Goal: Transaction & Acquisition: Purchase product/service

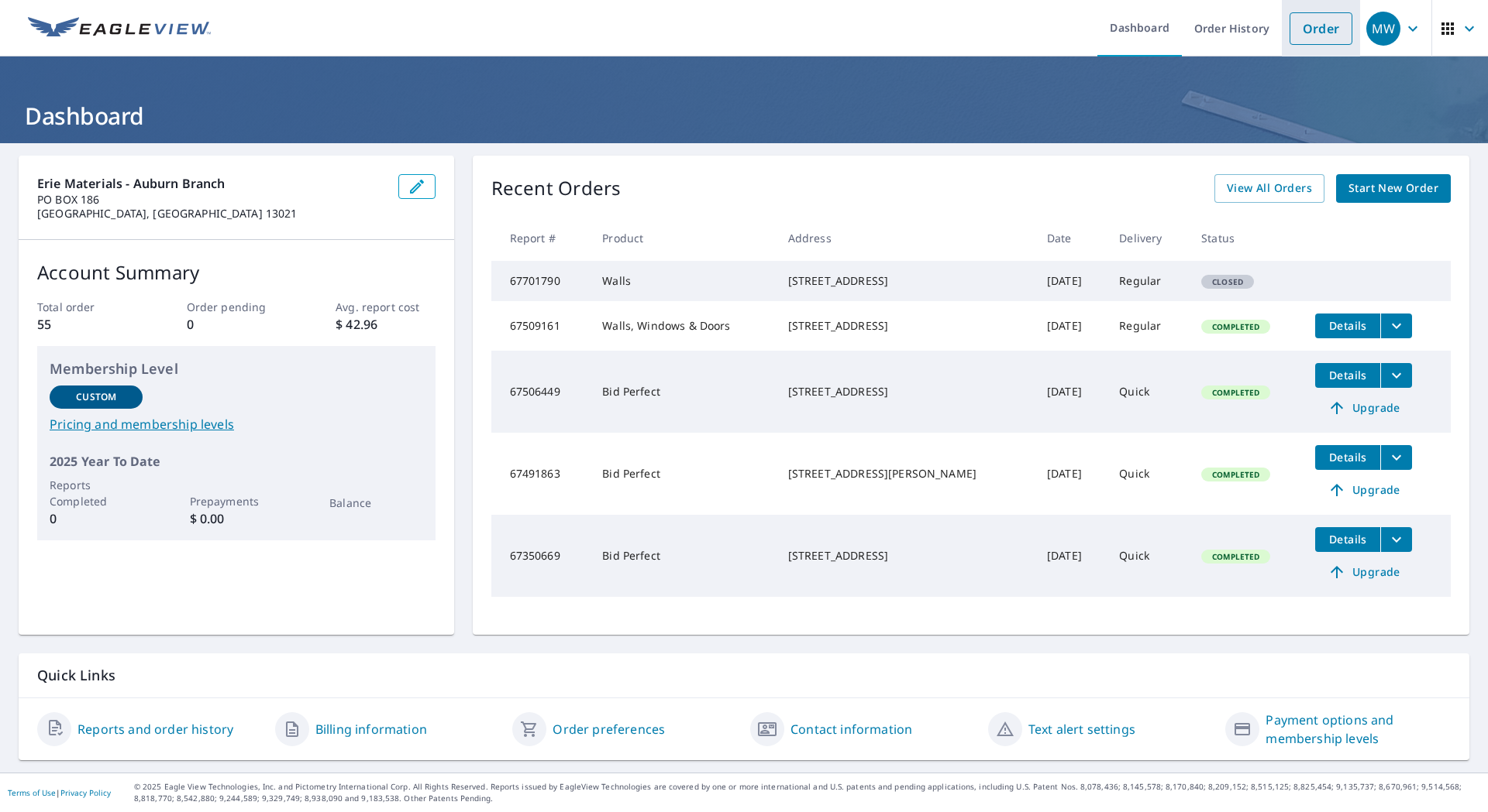
click at [1305, 31] on link "Order" at bounding box center [1320, 28] width 63 height 33
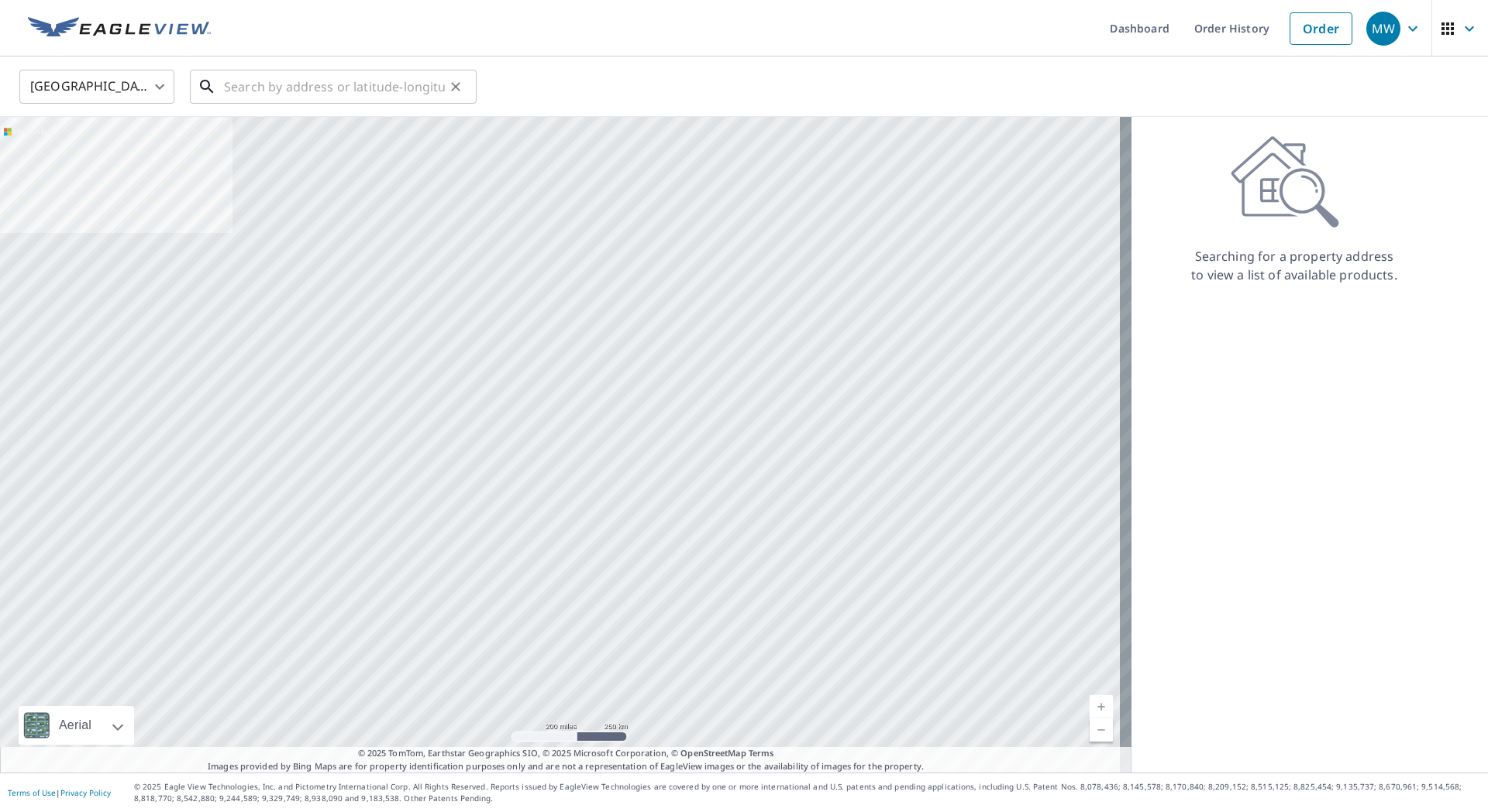
click at [241, 84] on input "text" at bounding box center [334, 87] width 221 height 43
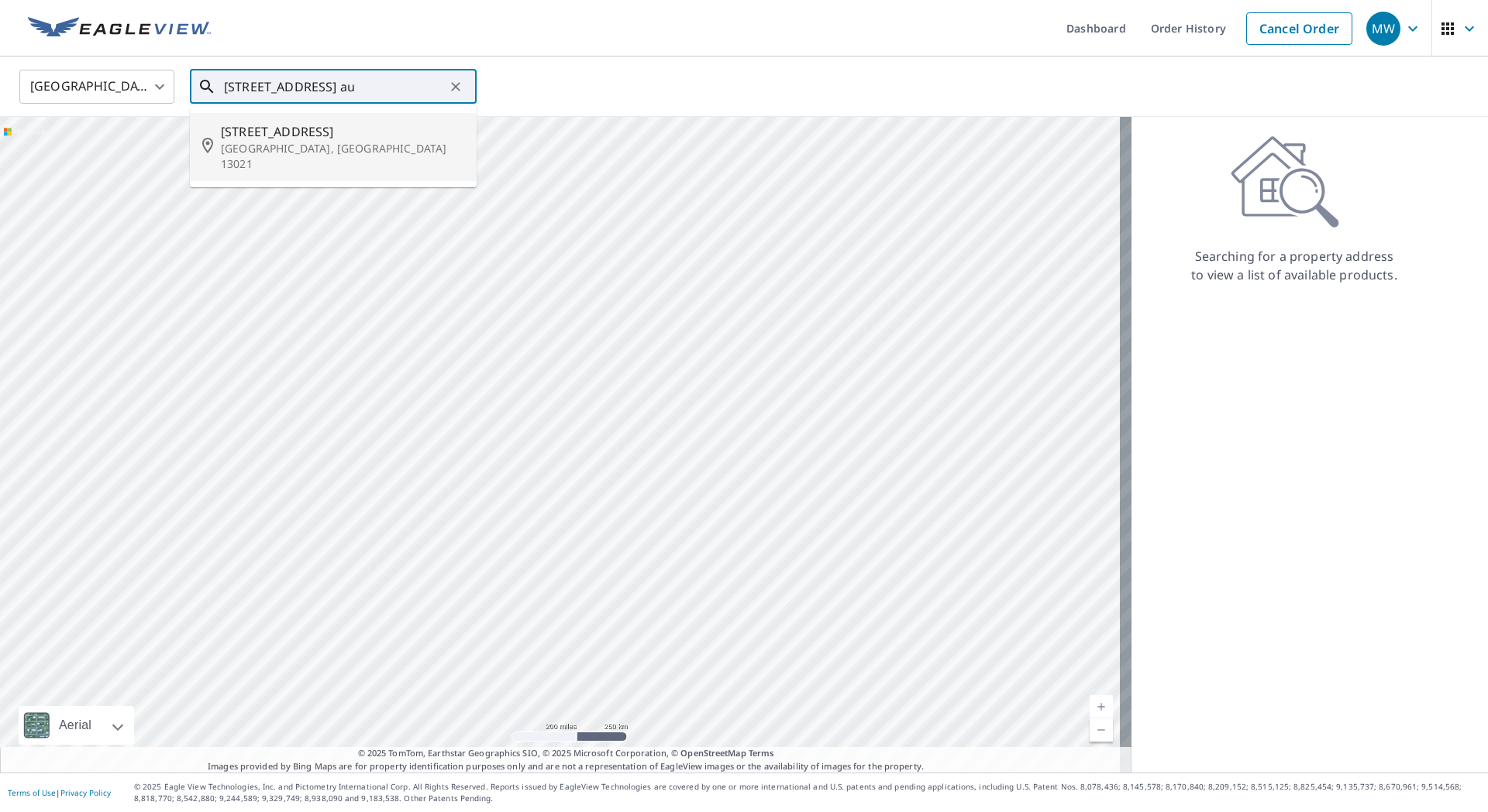
click at [295, 138] on span "[STREET_ADDRESS]" at bounding box center [343, 132] width 244 height 18
type input "[STREET_ADDRESS]"
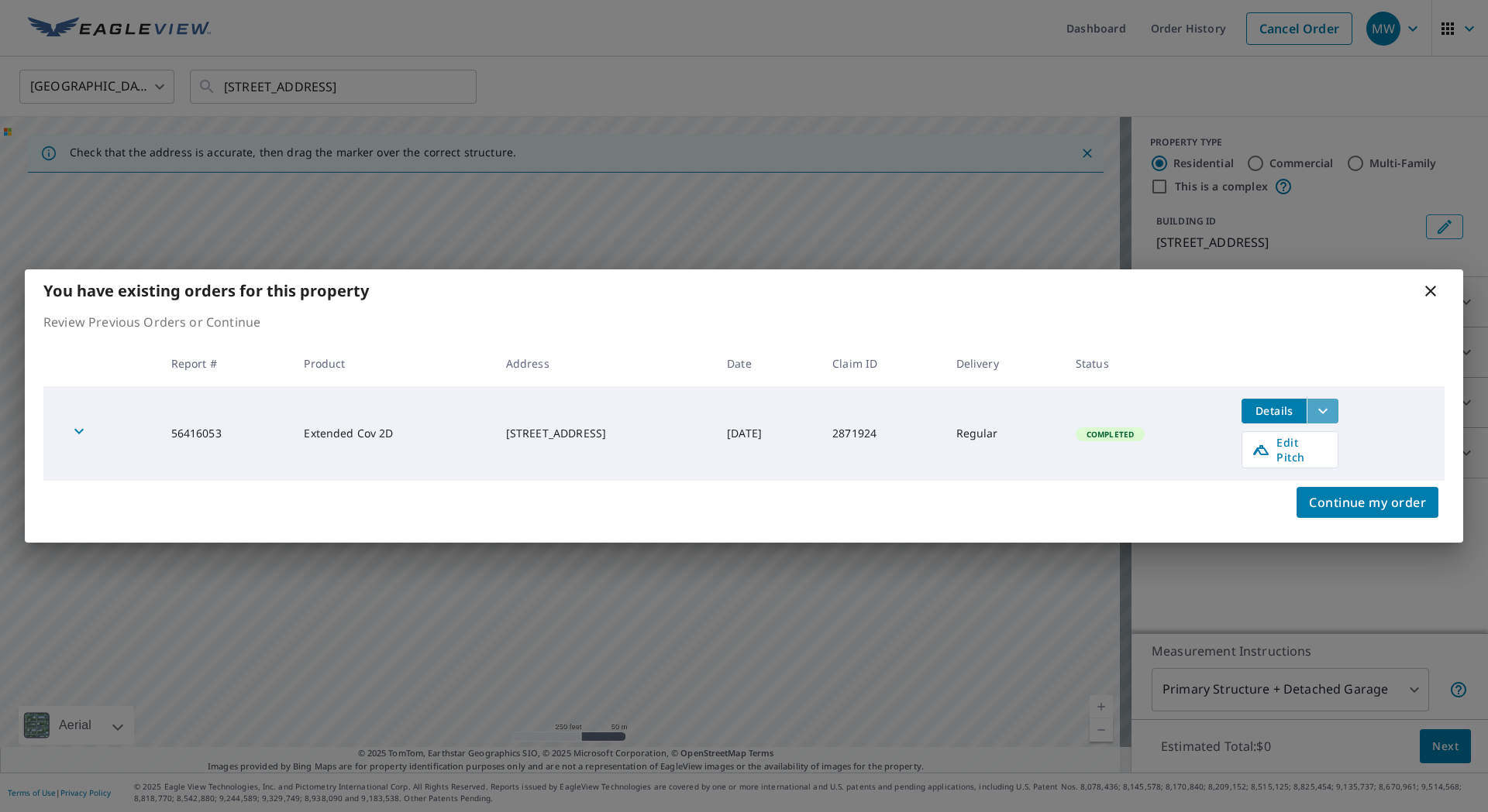
click at [1320, 405] on button "filesDropdownBtn-56416053" at bounding box center [1322, 411] width 32 height 25
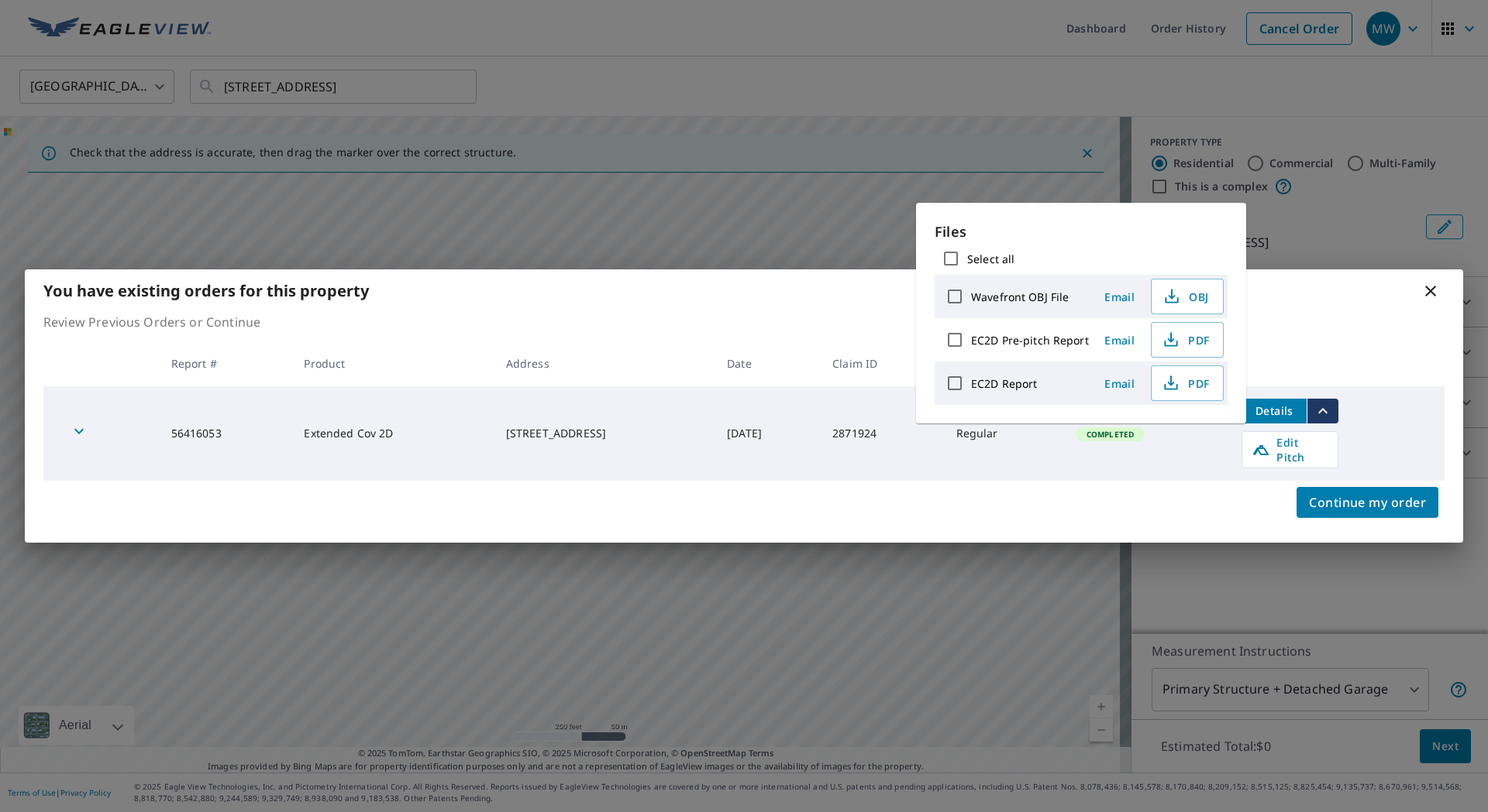
click at [1208, 464] on td "Completed" at bounding box center [1147, 434] width 167 height 94
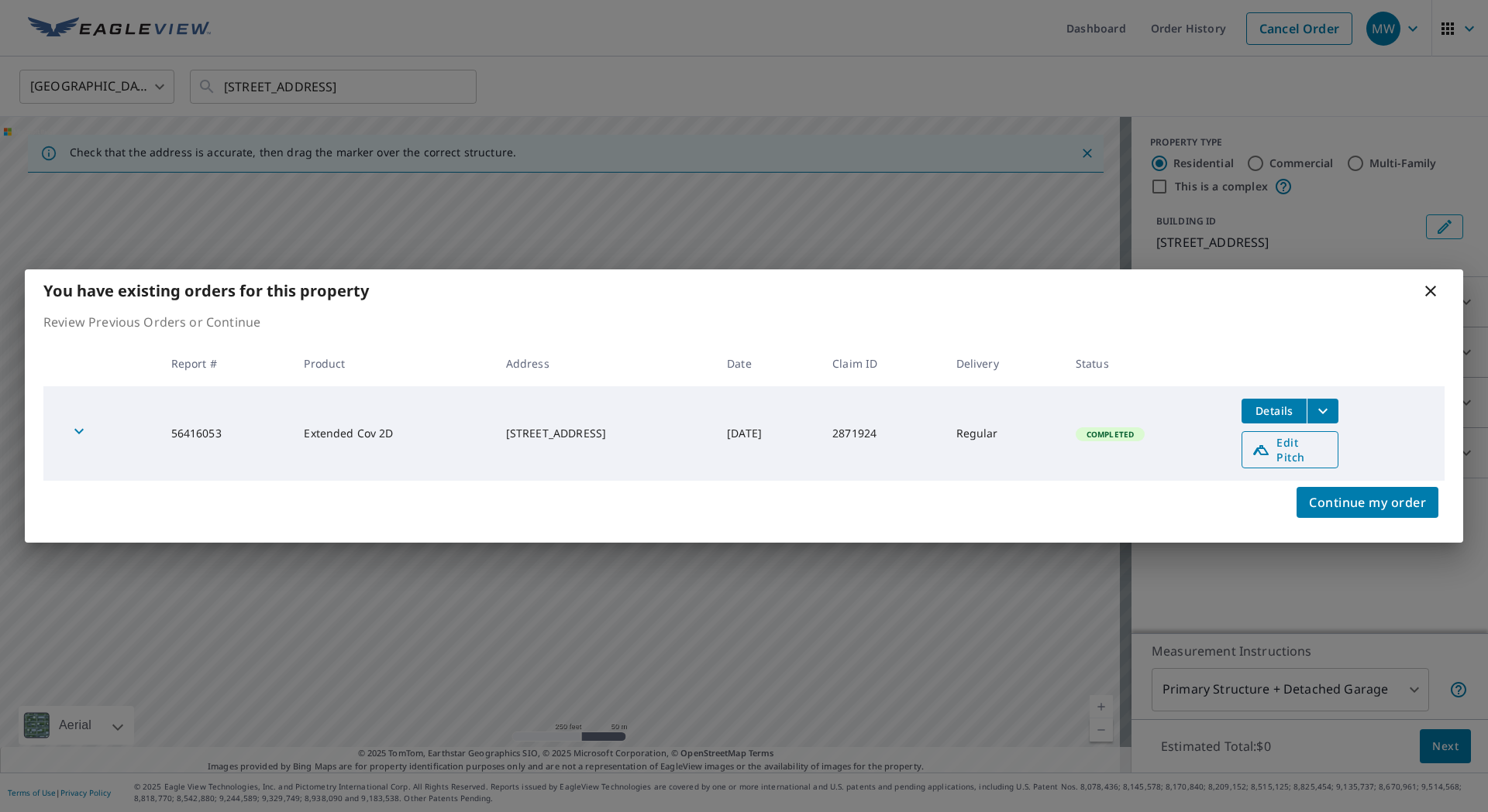
click at [1280, 449] on span "Edit Pitch" at bounding box center [1289, 449] width 77 height 29
click at [1436, 289] on icon at bounding box center [1430, 291] width 18 height 18
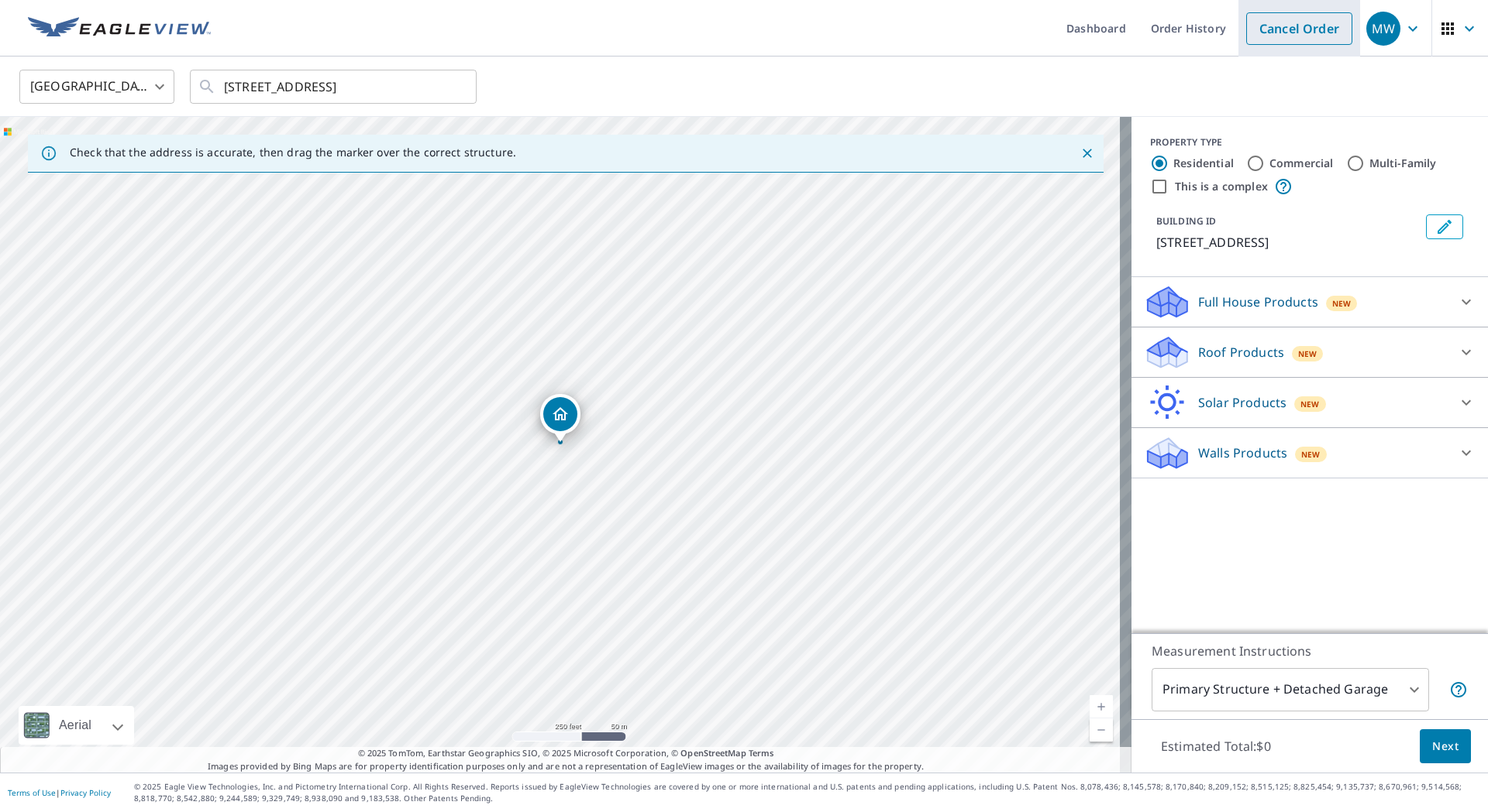
click at [1296, 24] on link "Cancel Order" at bounding box center [1299, 28] width 106 height 33
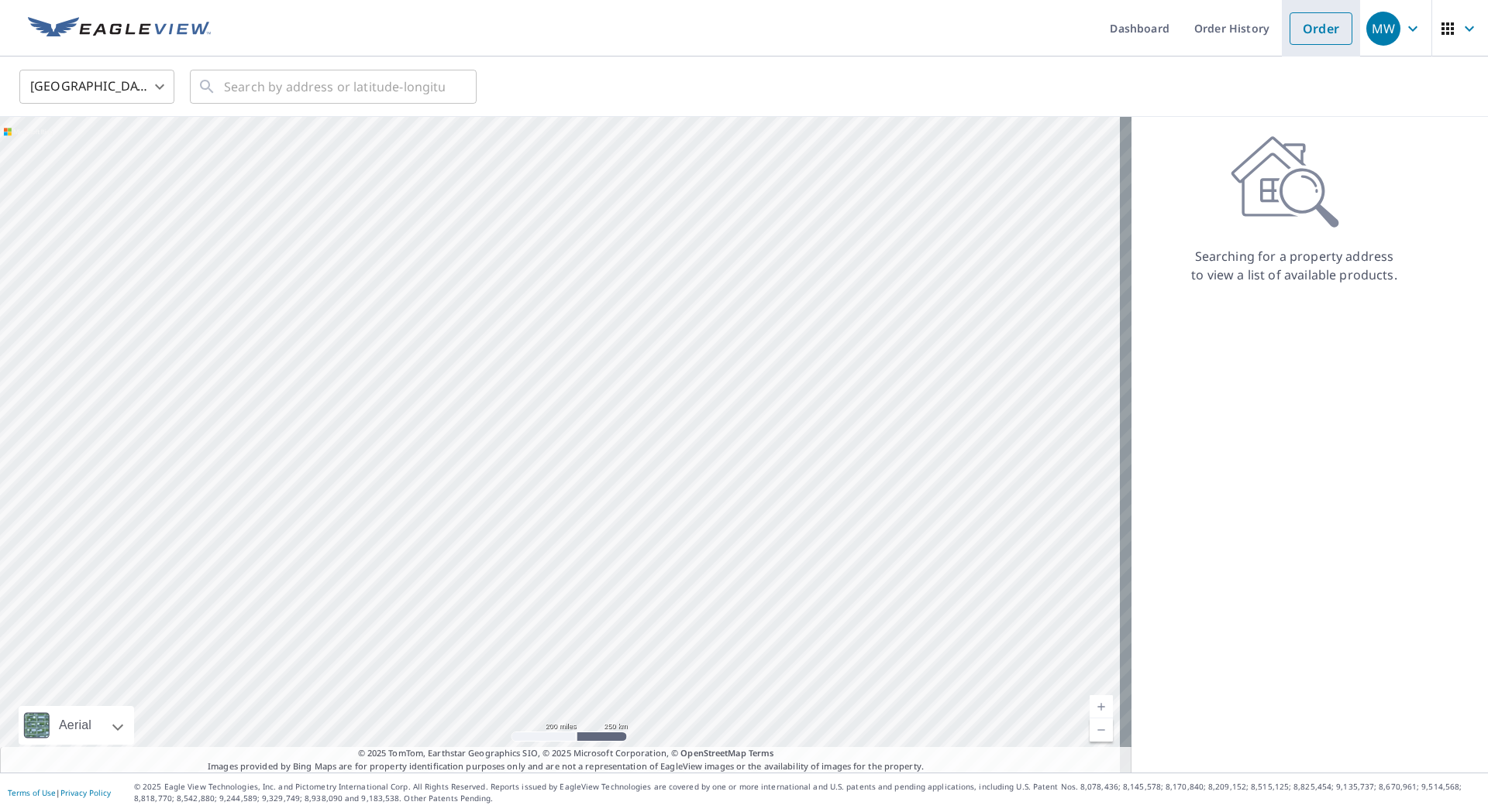
click at [1296, 28] on link "Order" at bounding box center [1320, 28] width 63 height 33
click at [324, 86] on input "text" at bounding box center [334, 87] width 221 height 43
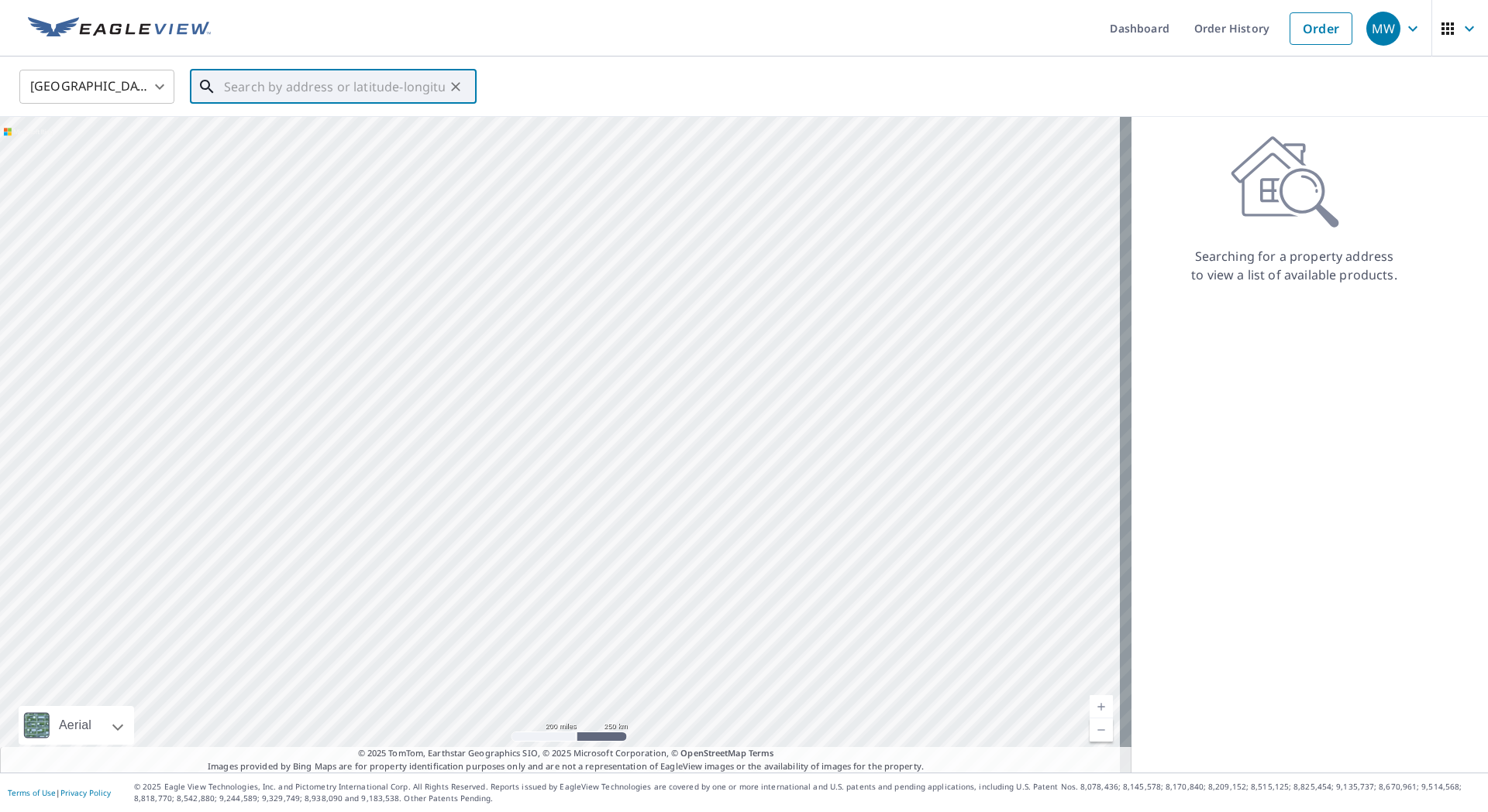
paste input "[STREET_ADDRESS]"
click at [359, 81] on input "[STREET_ADDRESS]" at bounding box center [334, 87] width 221 height 43
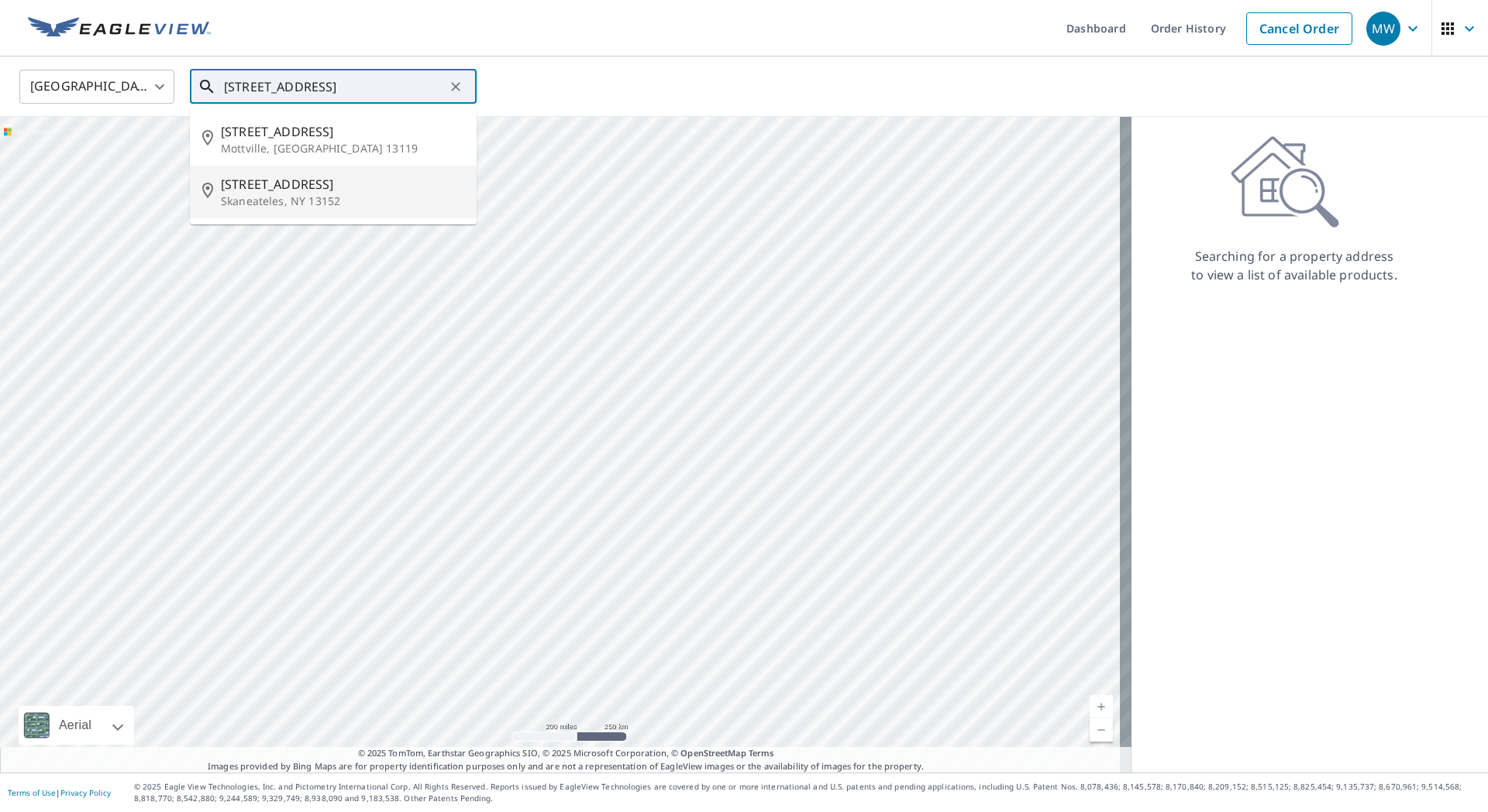
click at [322, 191] on span "[STREET_ADDRESS]" at bounding box center [343, 184] width 244 height 18
type input "[STREET_ADDRESS]"
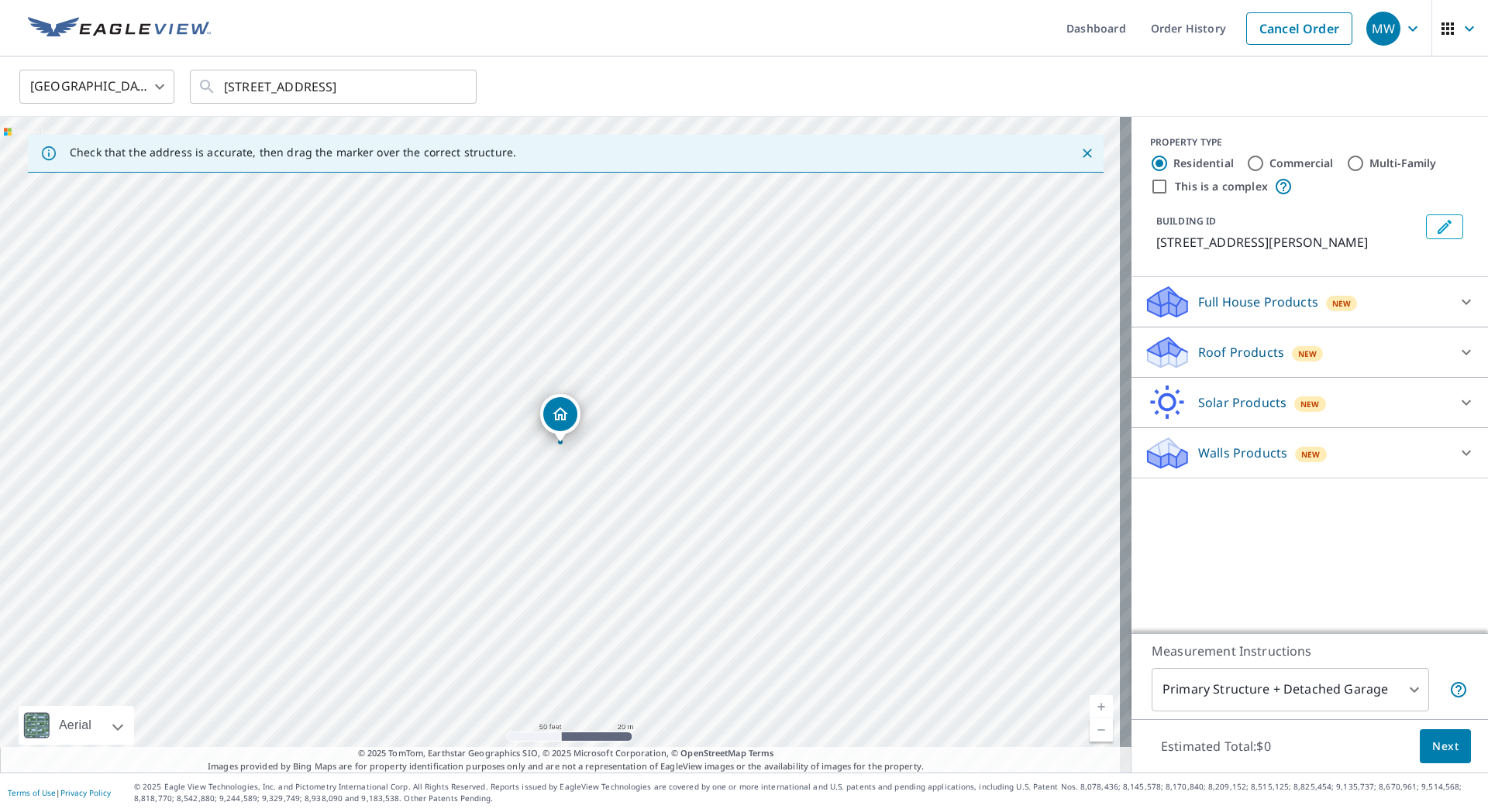
click at [1226, 341] on div "Roof Products New" at bounding box center [1295, 353] width 304 height 37
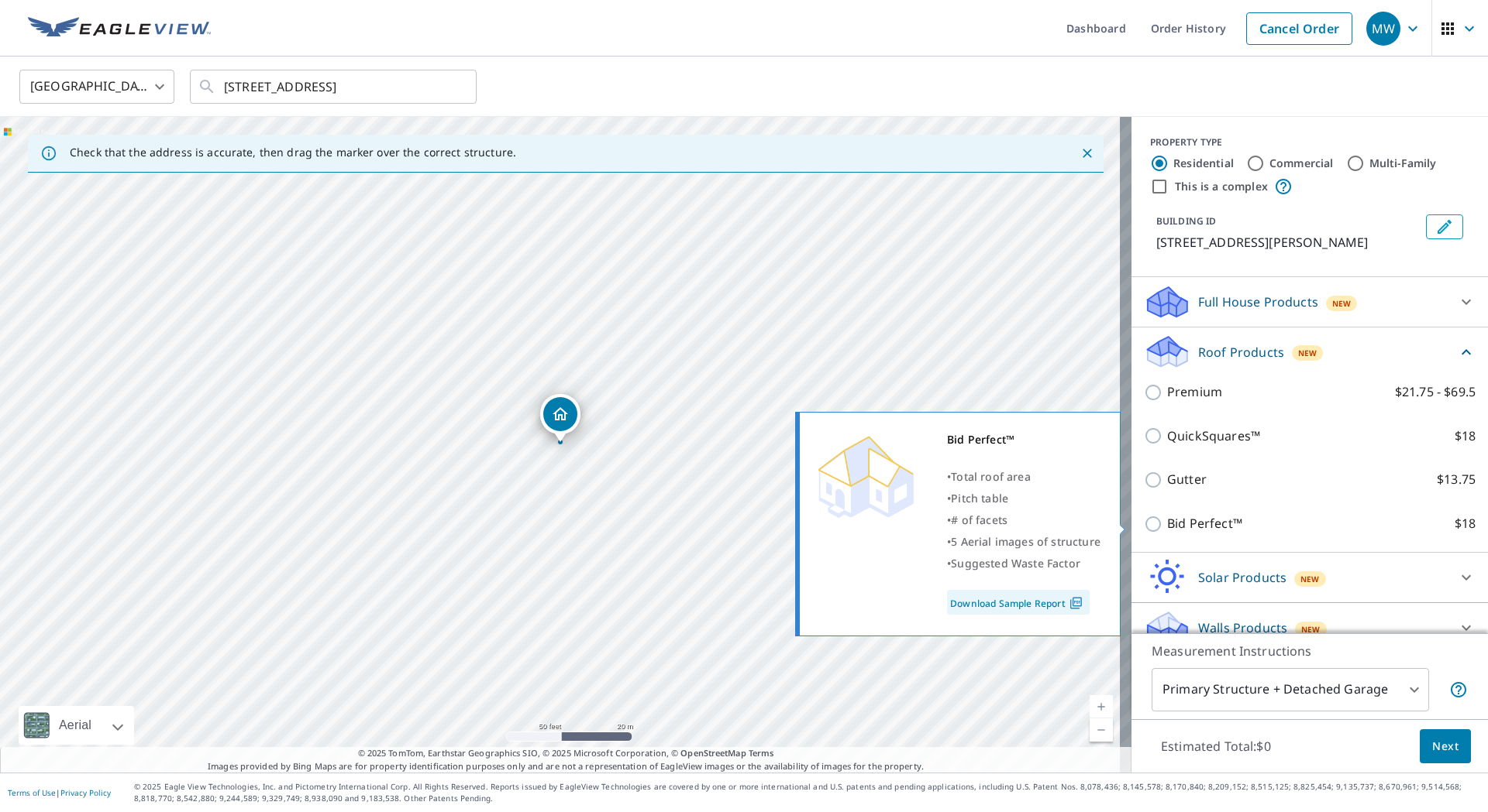
click at [1167, 524] on p "Bid Perfect™" at bounding box center [1204, 524] width 75 height 19
click at [1162, 524] on input "Bid Perfect™ $18" at bounding box center [1155, 524] width 23 height 18
checkbox input "true"
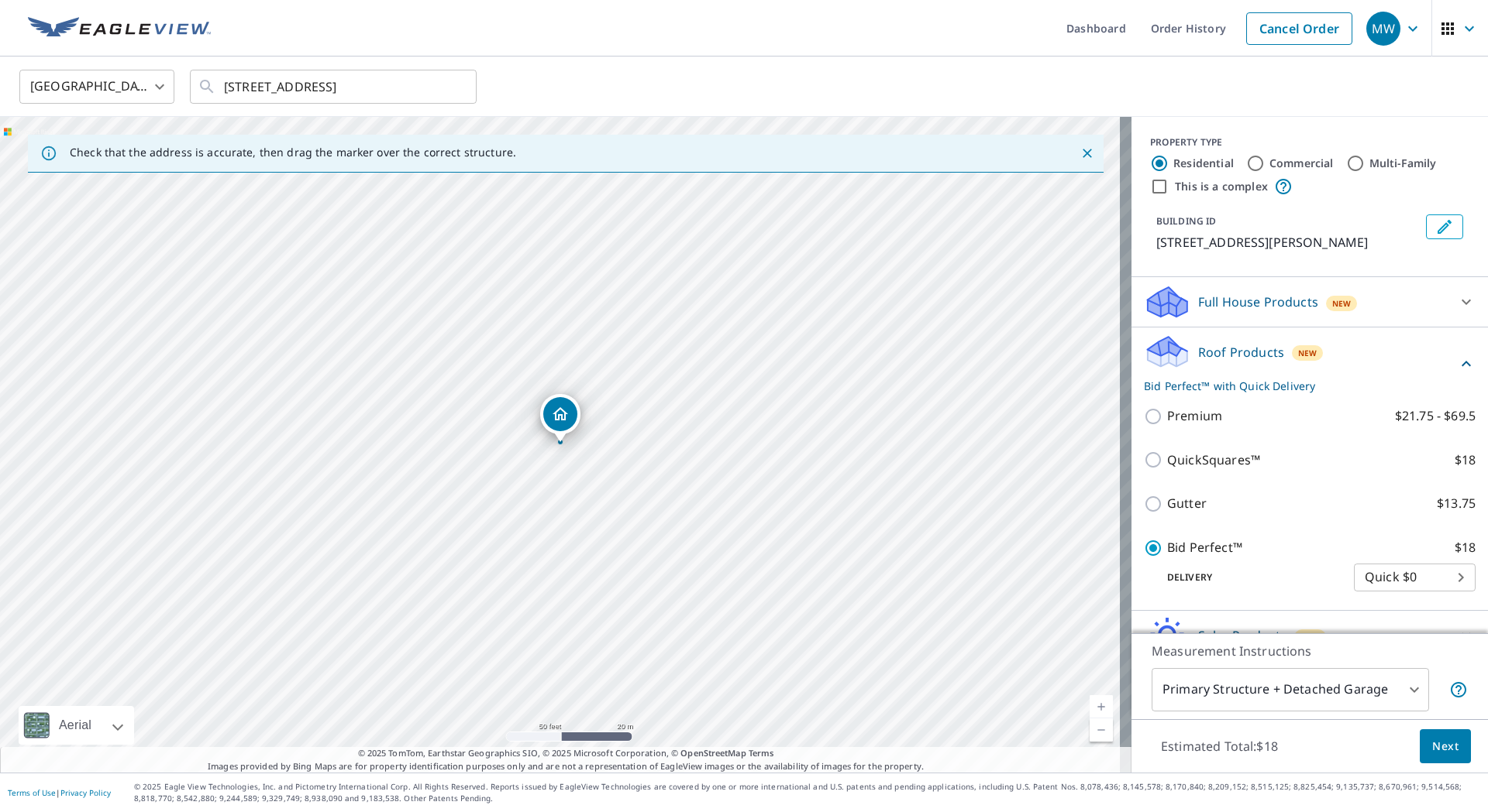
click at [1432, 754] on span "Next" at bounding box center [1445, 746] width 27 height 19
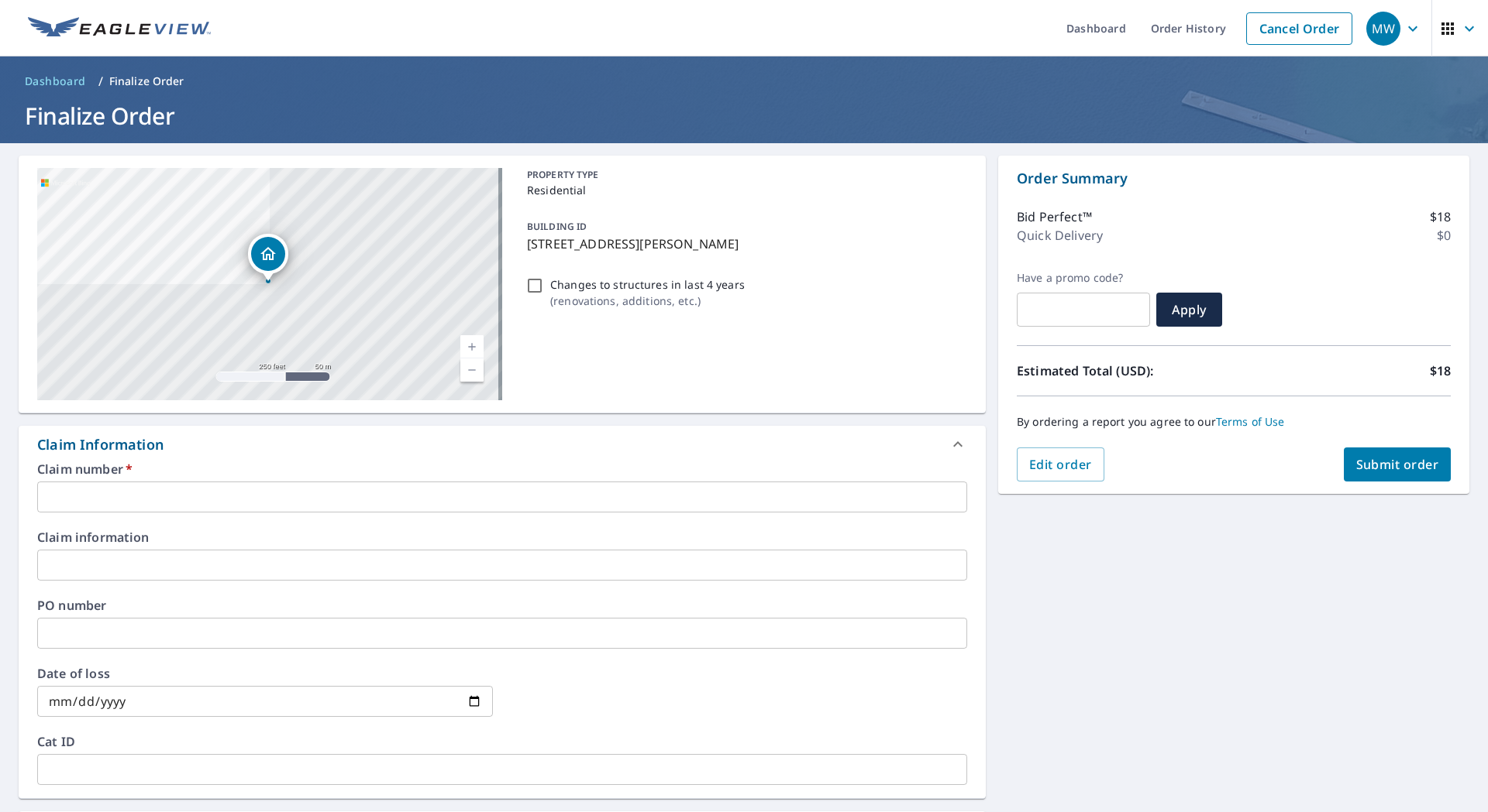
click at [248, 569] on input "text" at bounding box center [502, 565] width 930 height 31
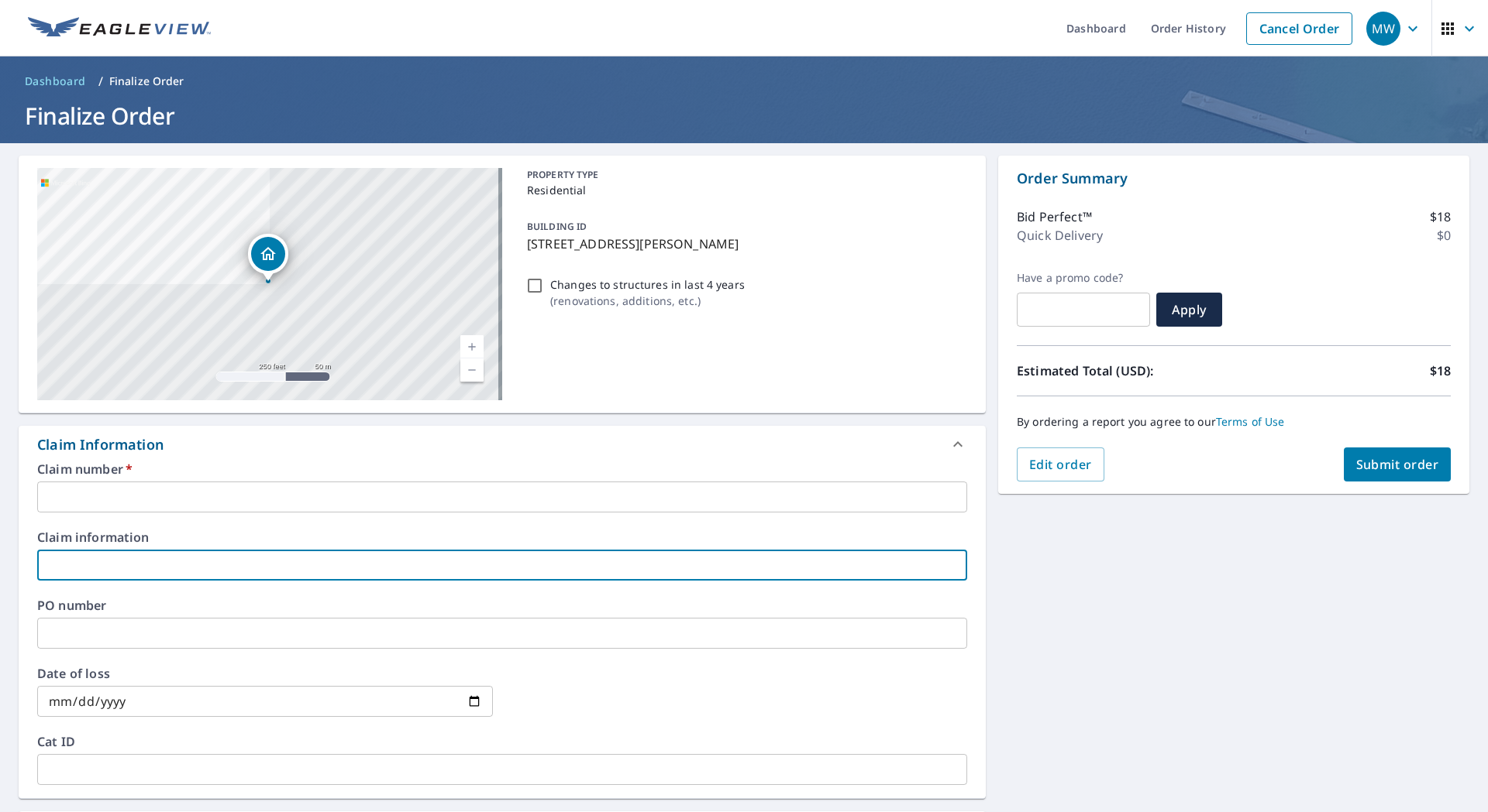
type input "[PERSON_NAME]"
checkbox input "true"
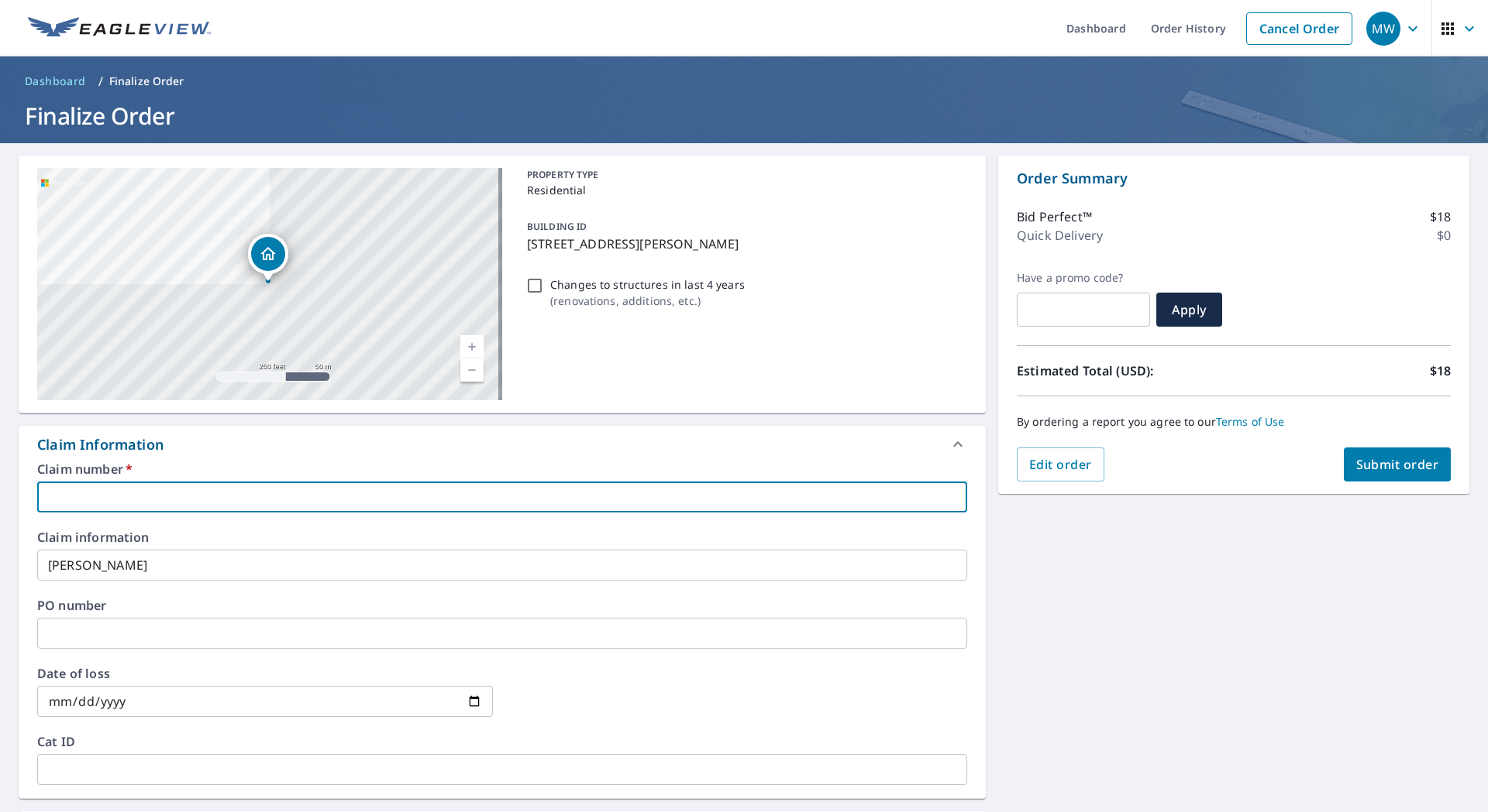
click at [151, 487] on input "text" at bounding box center [502, 497] width 930 height 31
paste input "[STREET_ADDRESS]"
type input "[STREET_ADDRESS]"
checkbox input "true"
drag, startPoint x: 158, startPoint y: 504, endPoint x: 3, endPoint y: 497, distance: 155.2
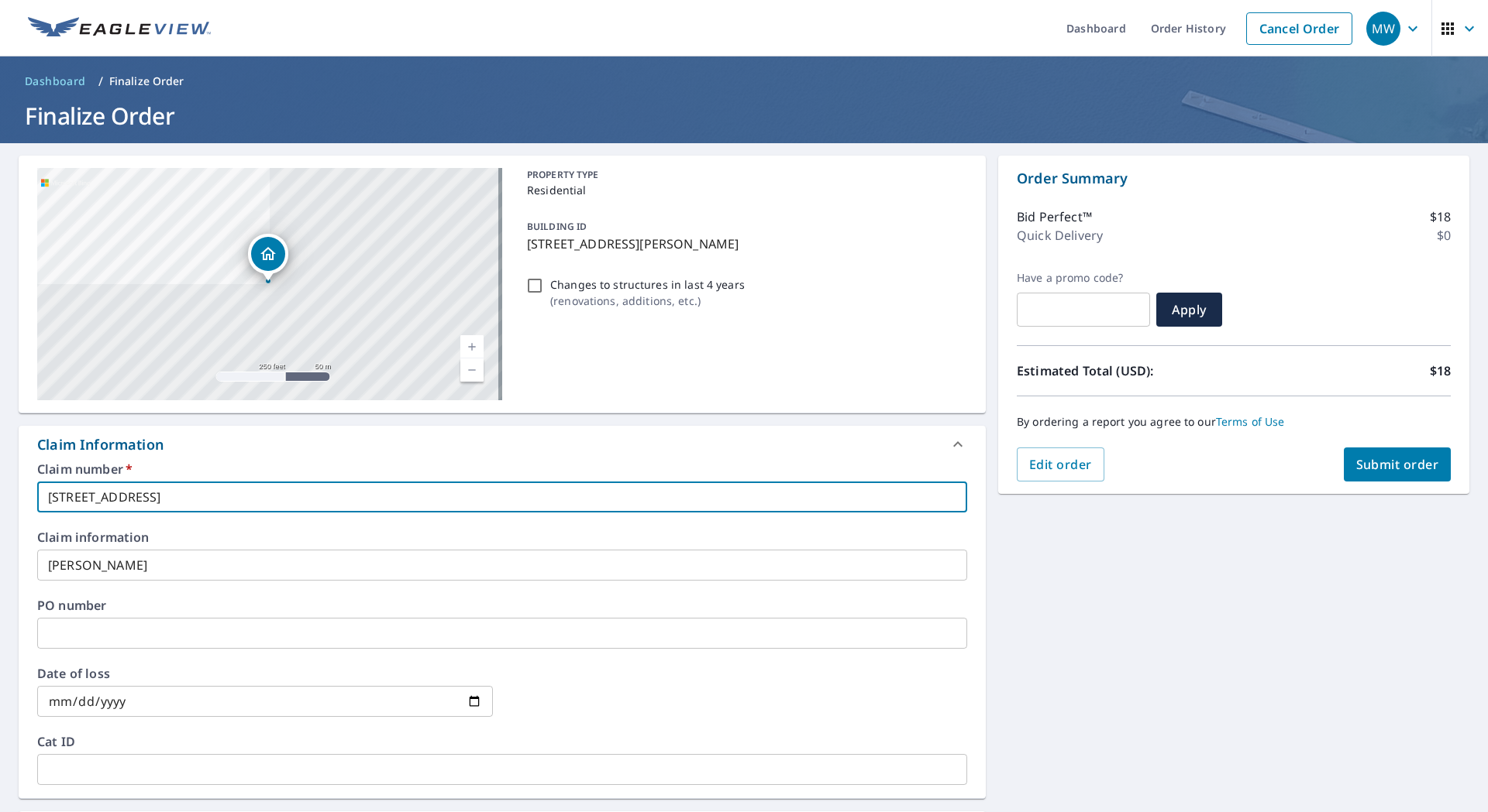
click at [3, 497] on div "[STREET_ADDRESS][GEOGRAPHIC_DATA][STREET_ADDRESS] A standard road map Aerial A …" at bounding box center [744, 643] width 1488 height 1000
type input "3"
checkbox input "true"
type input "36"
checkbox input "true"
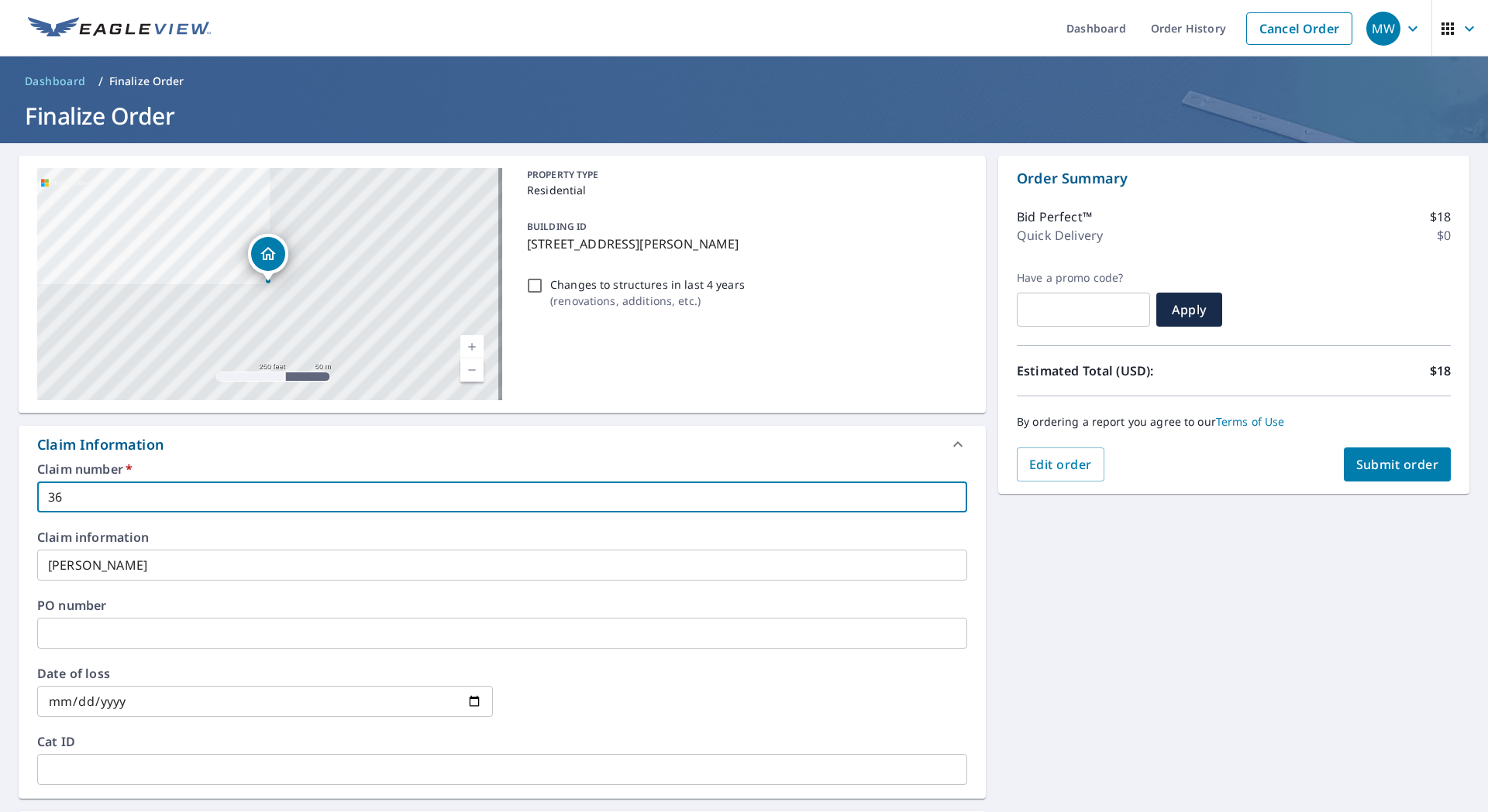
type input "360"
checkbox input "true"
type input "3604"
checkbox input "true"
type input "36042"
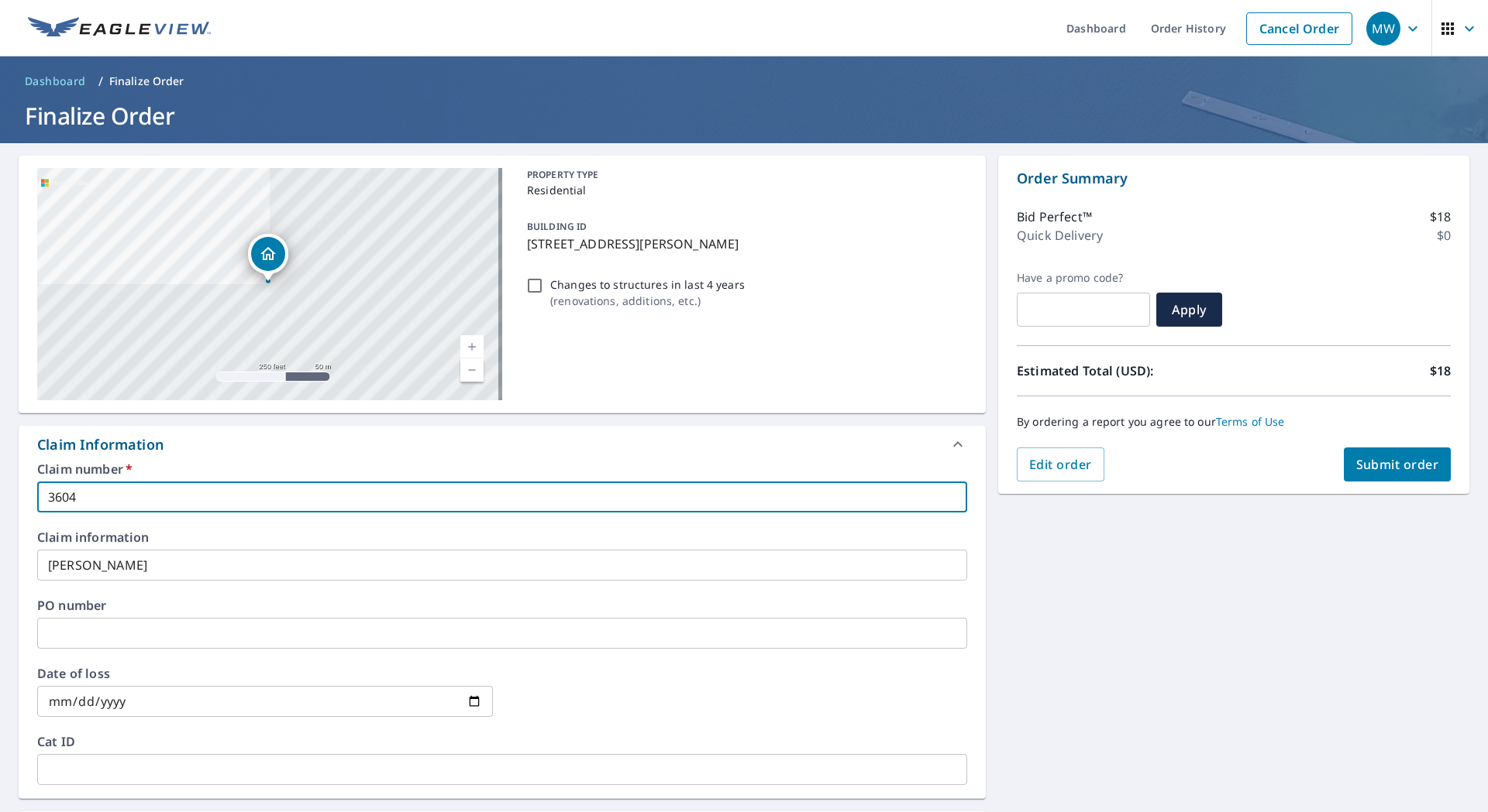
checkbox input "true"
type input "360426"
checkbox input "true"
type input "3604262"
checkbox input "true"
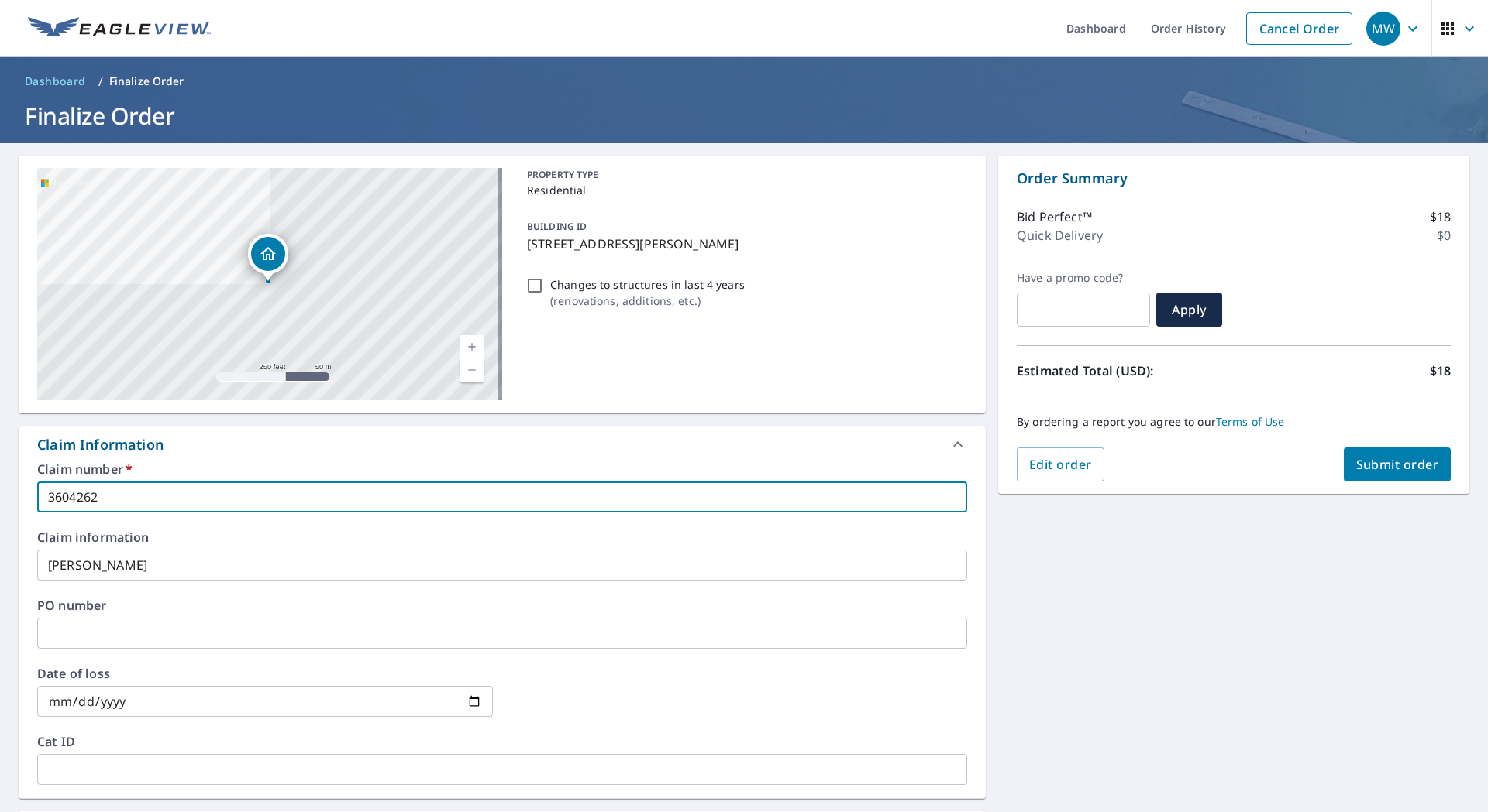
type input "3604262"
click at [102, 633] on input "text" at bounding box center [502, 633] width 930 height 31
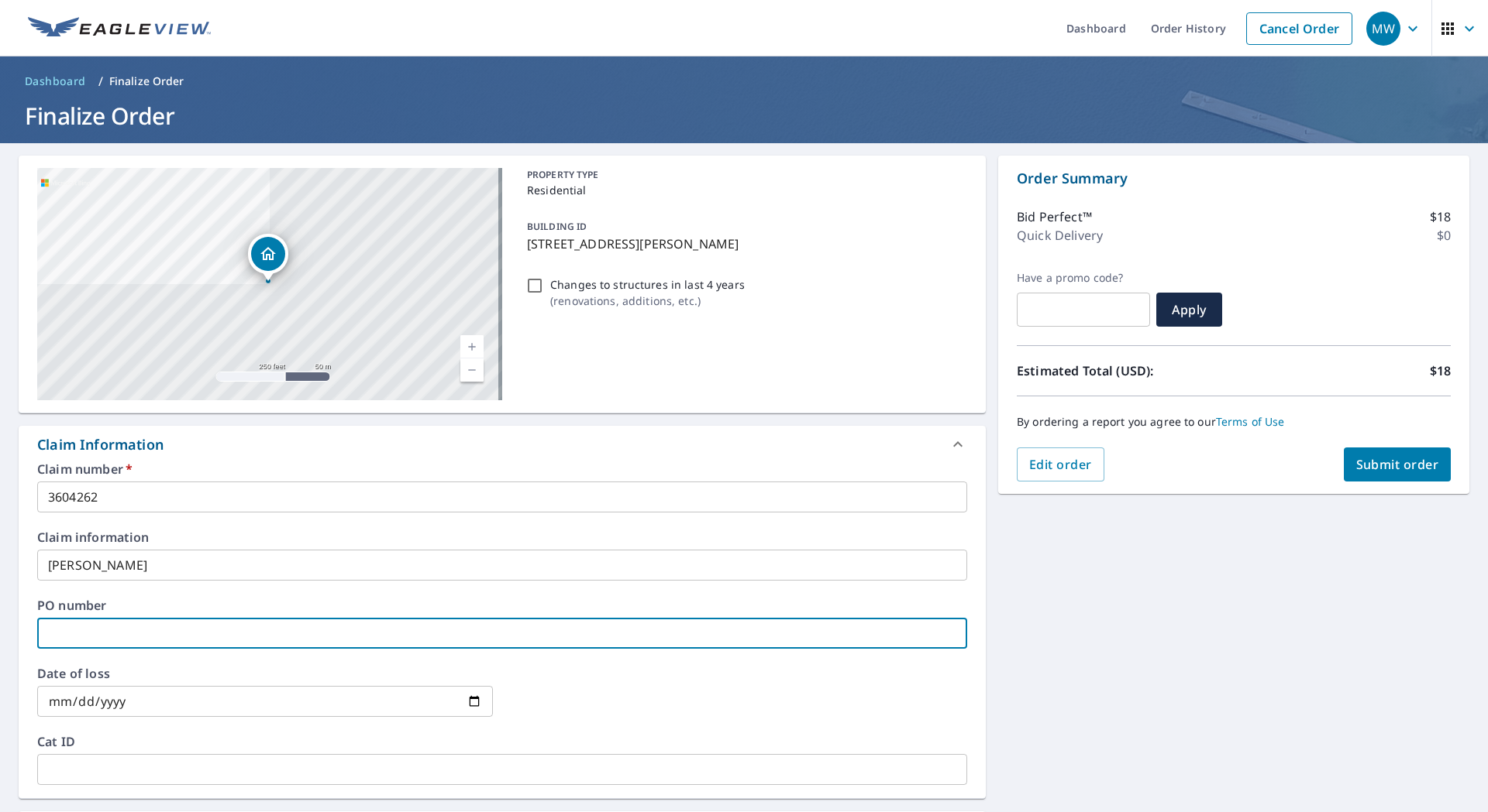
type input "3"
checkbox input "true"
type input "36"
checkbox input "true"
type input "360"
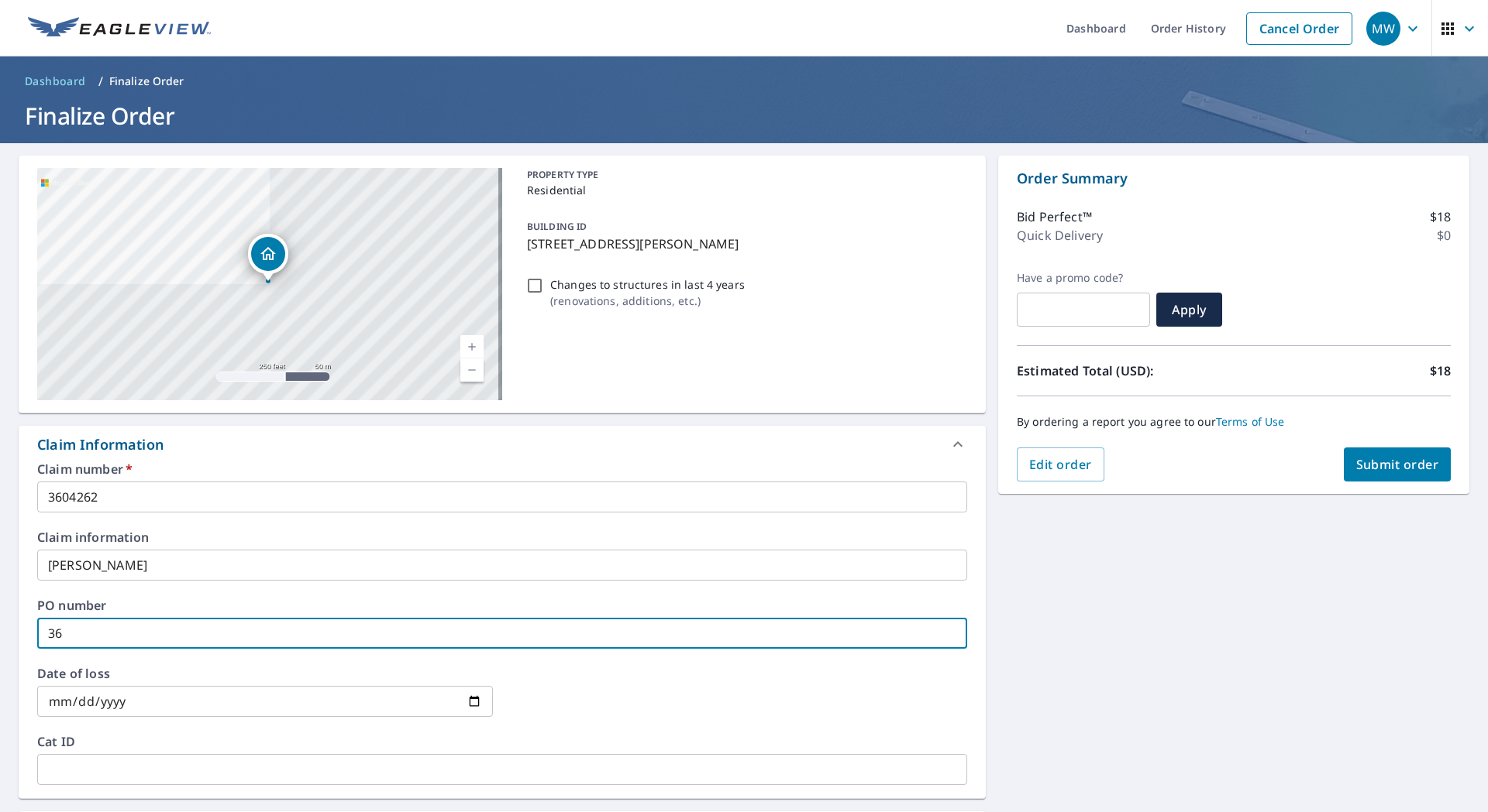
checkbox input "true"
type input "3604"
checkbox input "true"
type input "36042"
checkbox input "true"
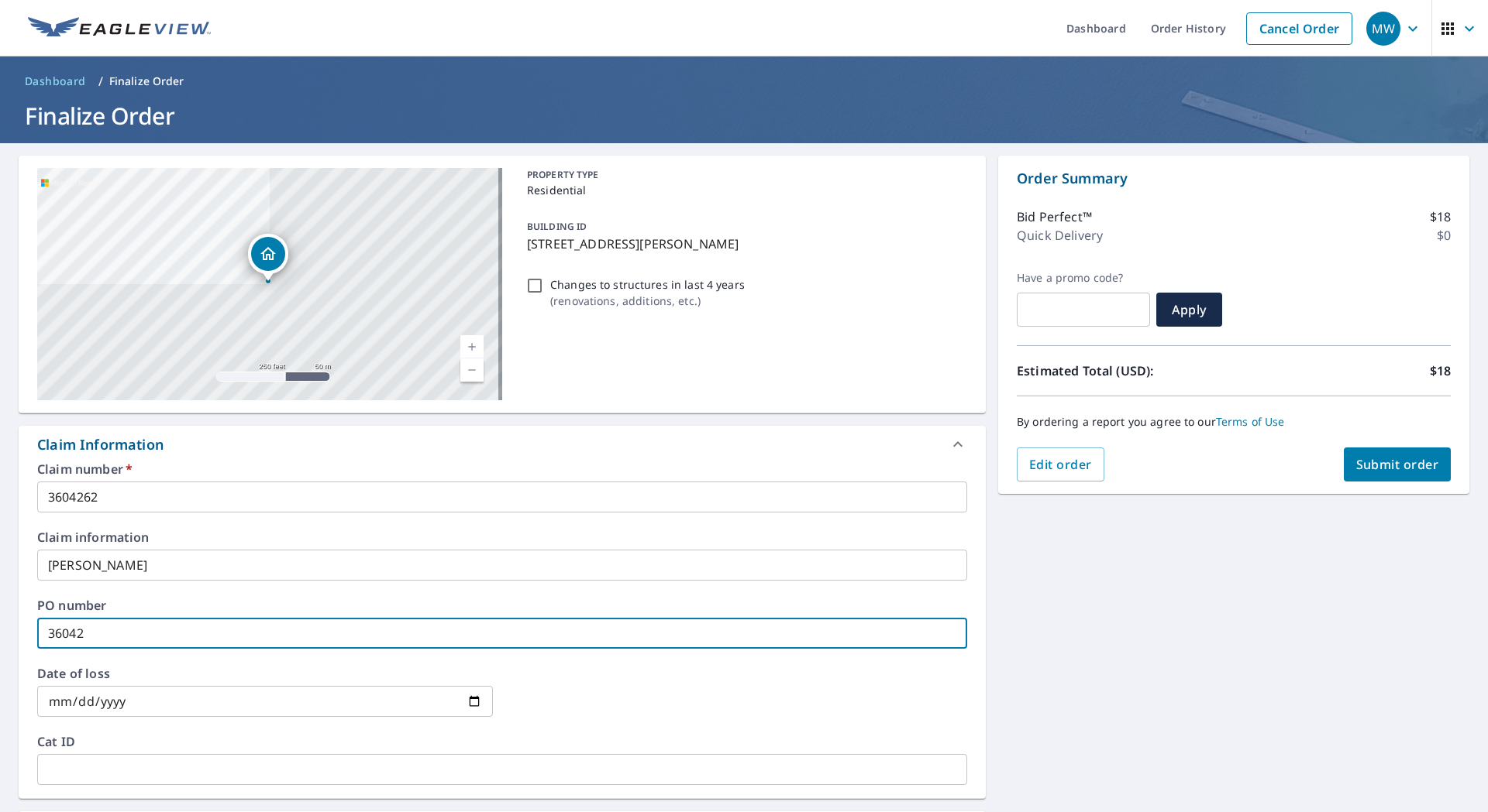
type input "360426"
checkbox input "true"
type input "3604262"
checkbox input "true"
type input "3604262"
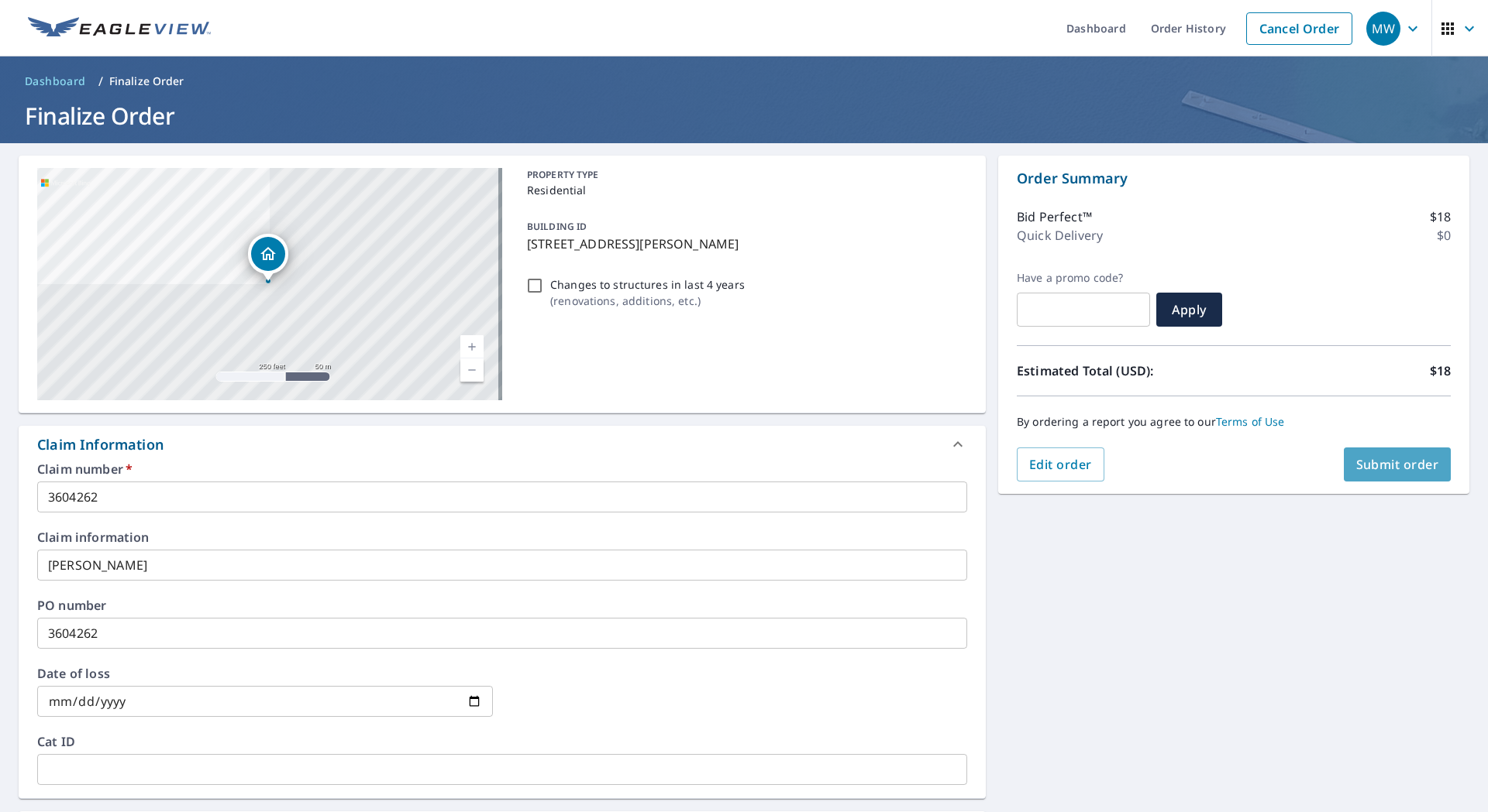
click at [1385, 457] on span "Submit order" at bounding box center [1397, 464] width 83 height 17
checkbox input "true"
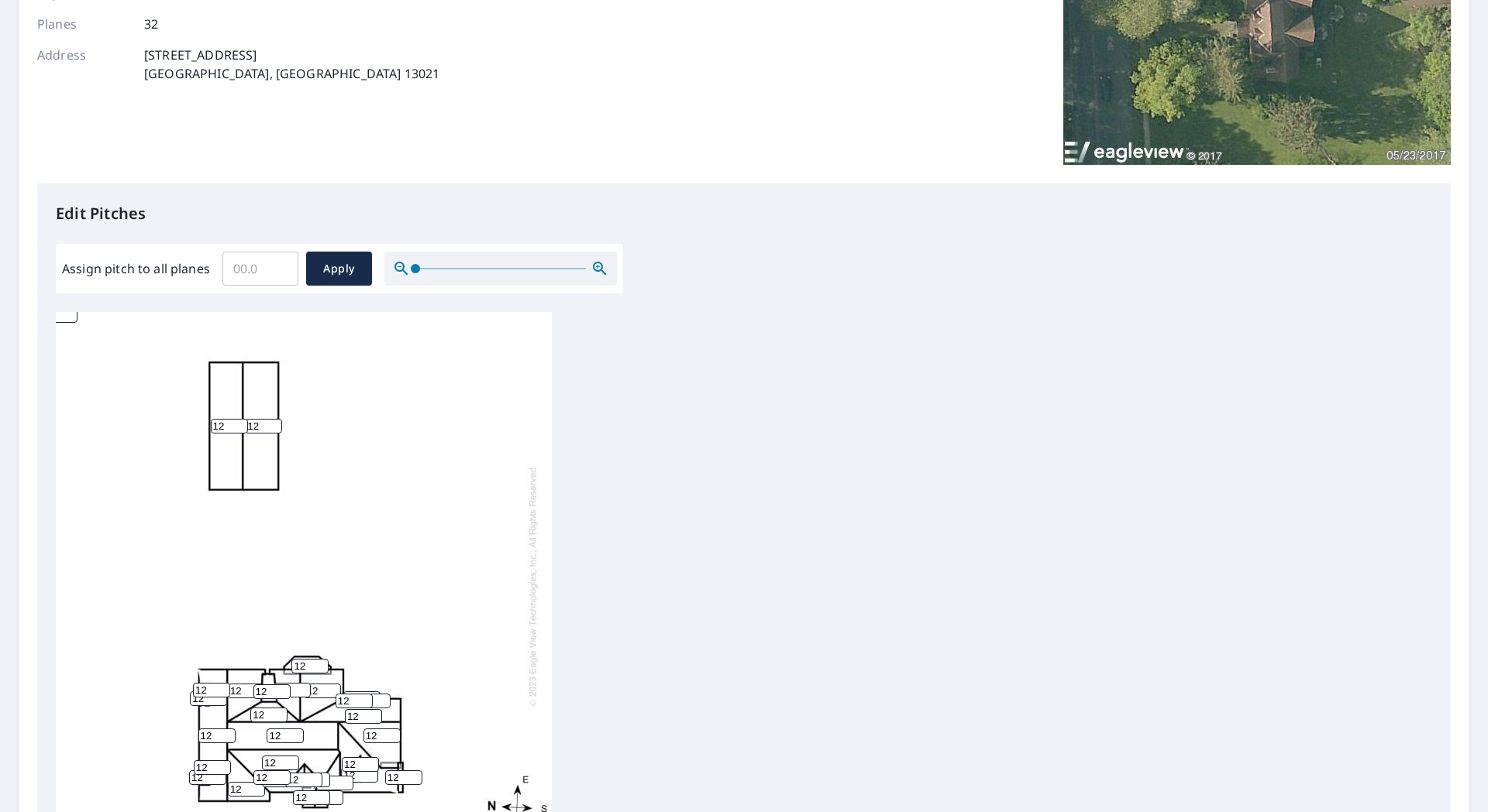
scroll to position [483, 0]
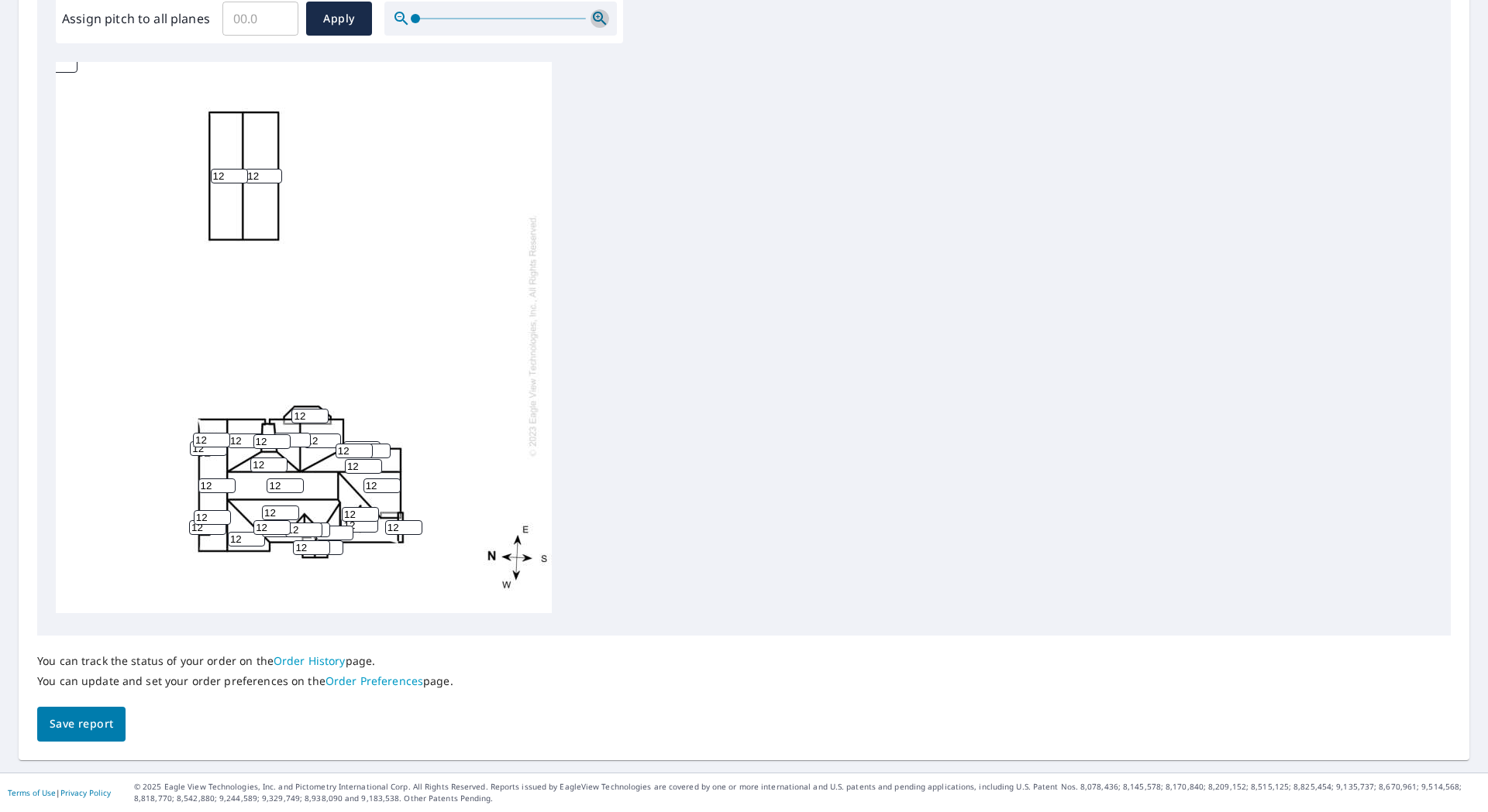
click at [597, 14] on icon "button" at bounding box center [600, 18] width 18 height 18
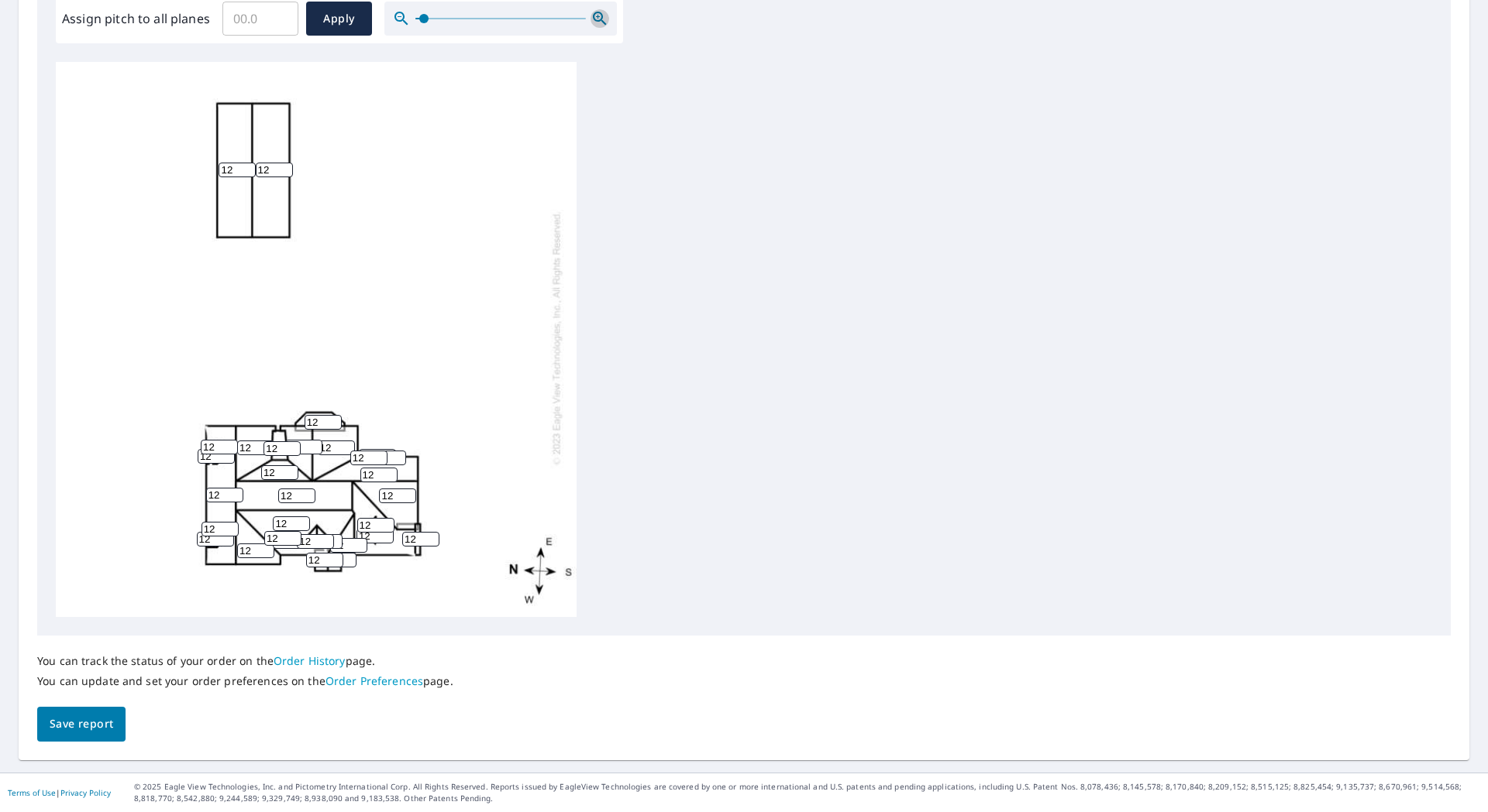
click at [597, 14] on icon "button" at bounding box center [600, 18] width 18 height 18
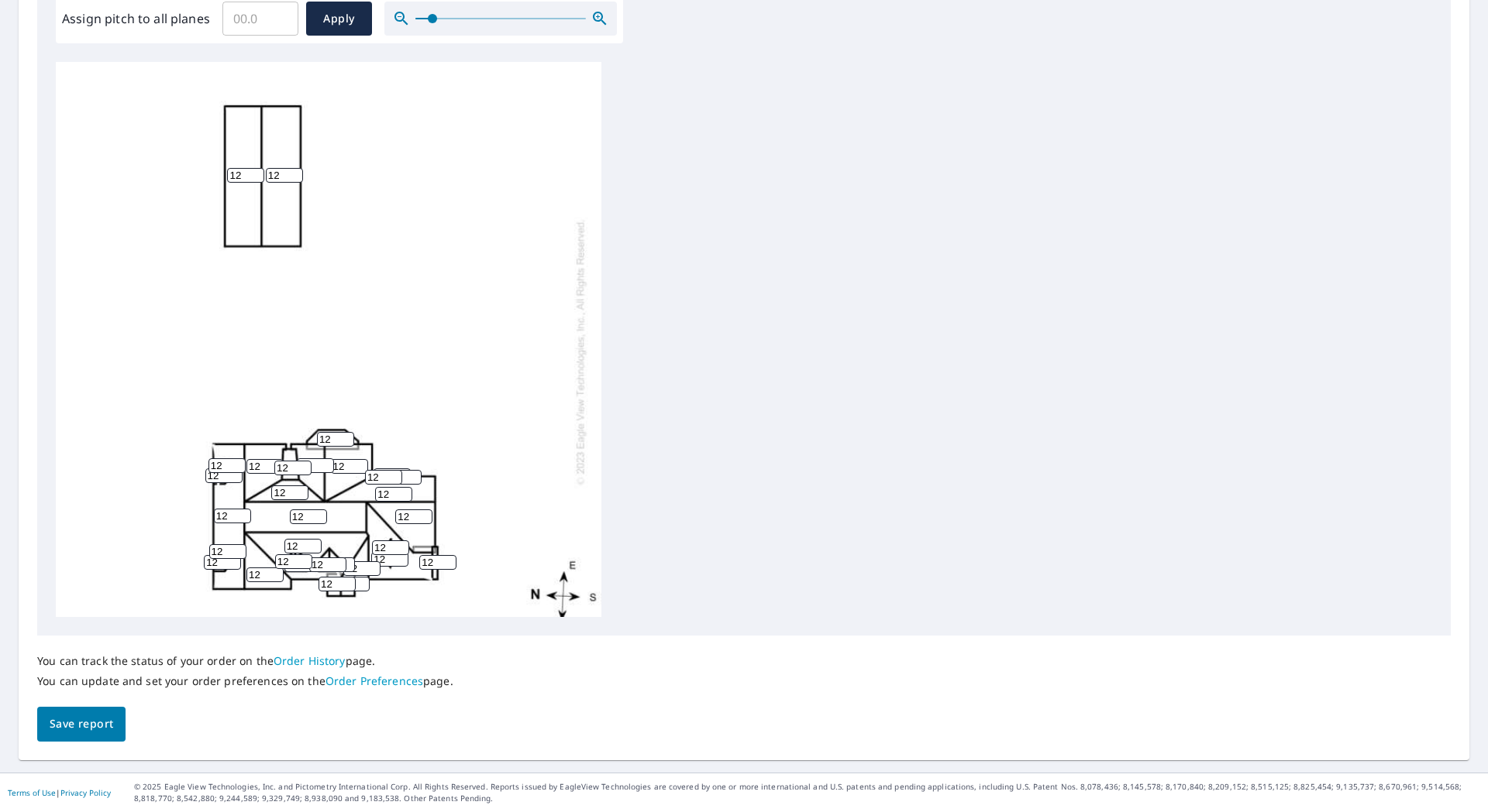
click at [597, 14] on icon "button" at bounding box center [600, 18] width 18 height 18
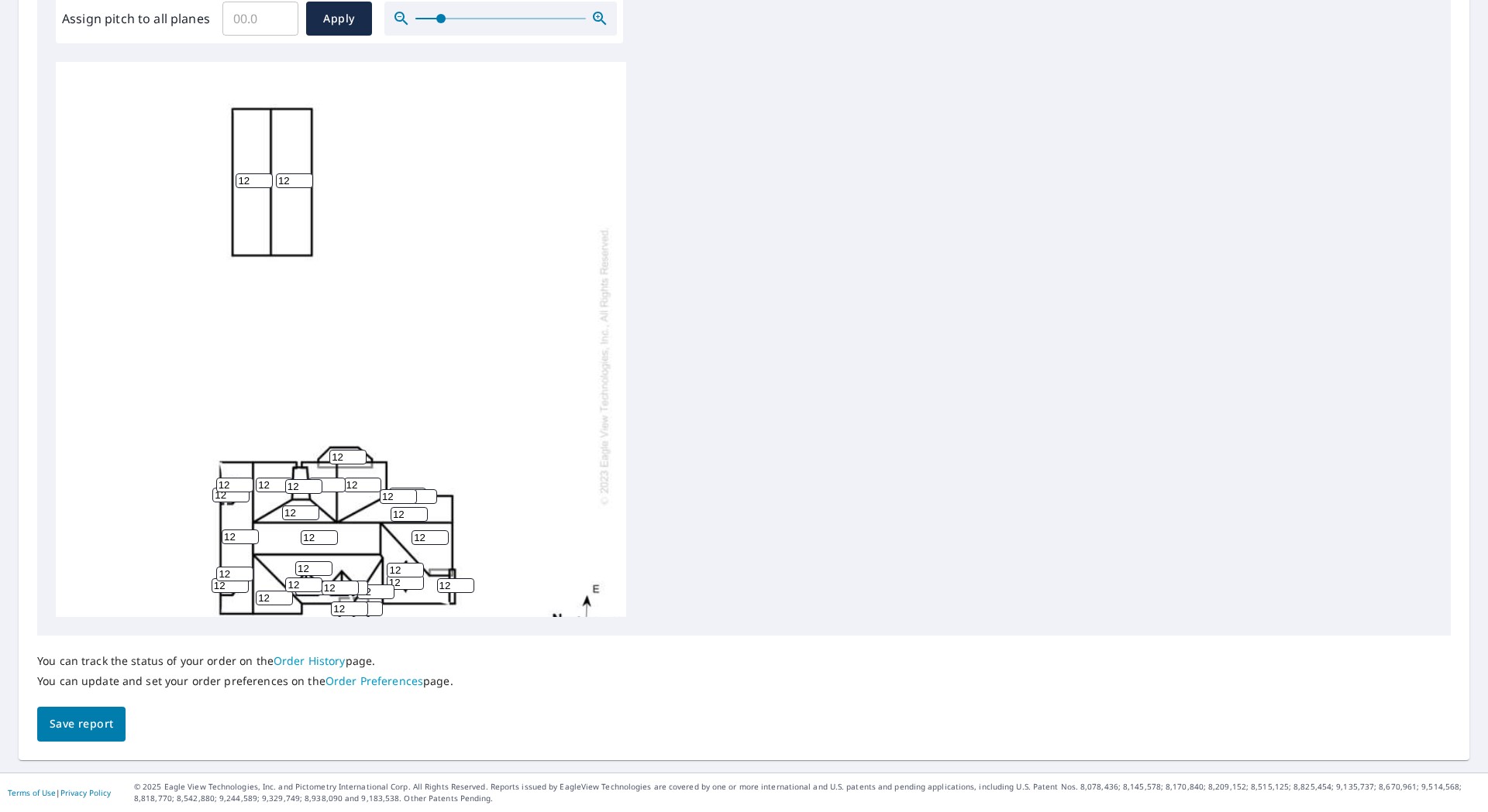
drag, startPoint x: 497, startPoint y: 305, endPoint x: 507, endPoint y: 140, distance: 165.3
click at [507, 140] on div "12 12 12 12 12 12 12 12 12 12 12 12 12 12 12 12 12 12 12 12 12 12 12 12 12 12 1…" at bounding box center [341, 366] width 571 height 639
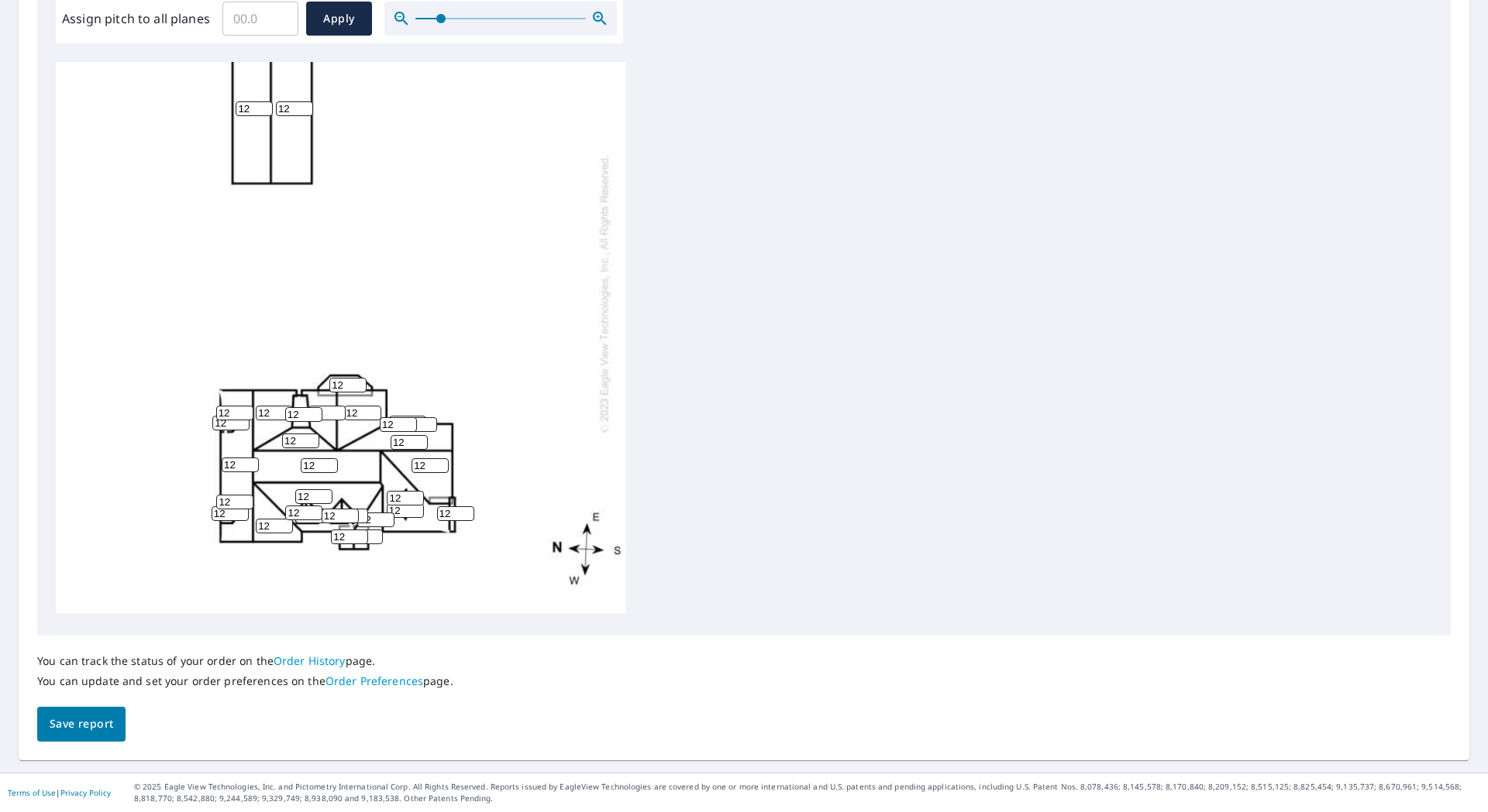
click at [267, 24] on input "Assign pitch to all planes" at bounding box center [260, 18] width 76 height 43
type input "12"
click at [337, 15] on span "Apply" at bounding box center [339, 18] width 41 height 19
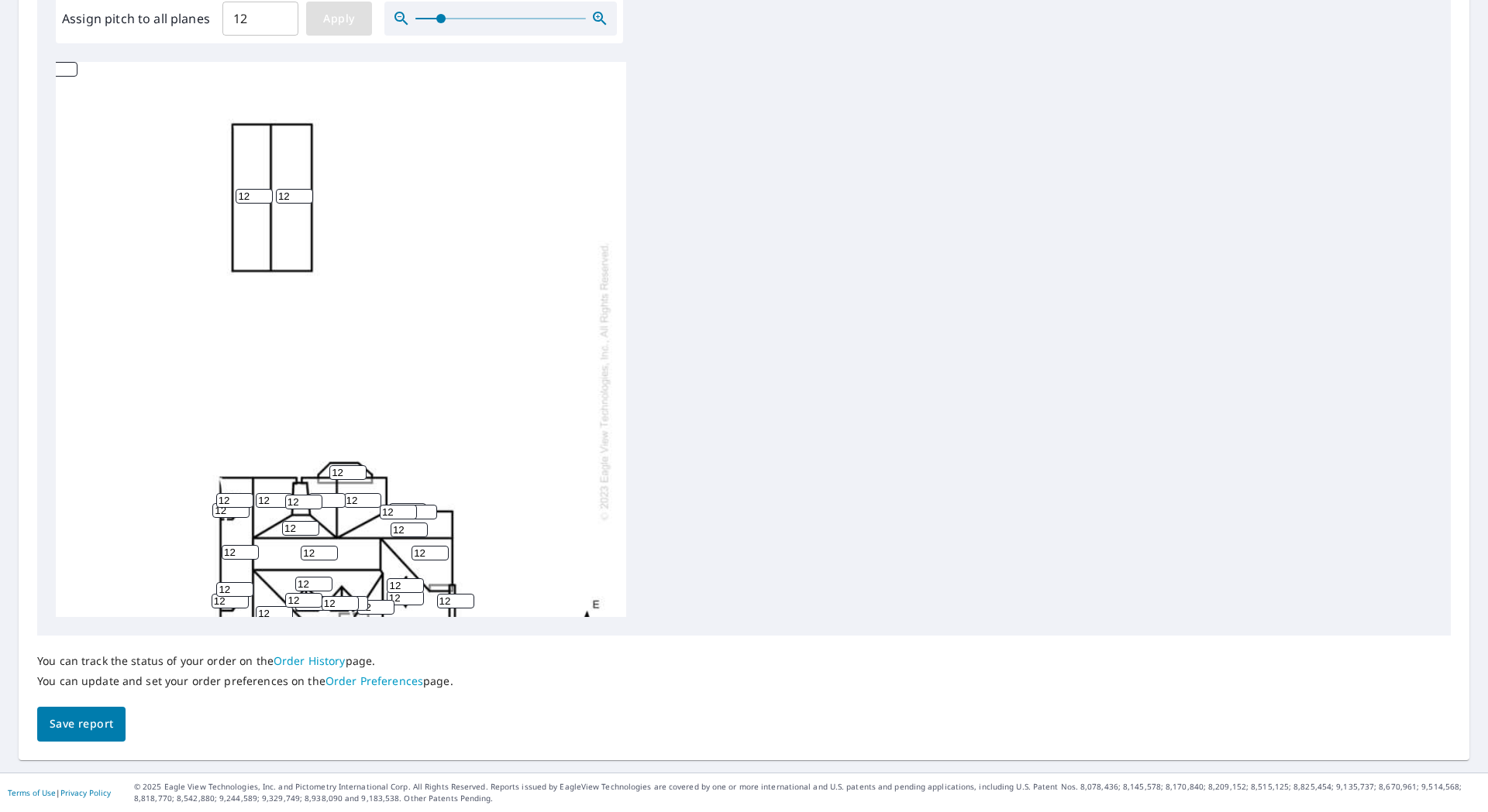
click at [348, 18] on span "Apply" at bounding box center [339, 18] width 41 height 19
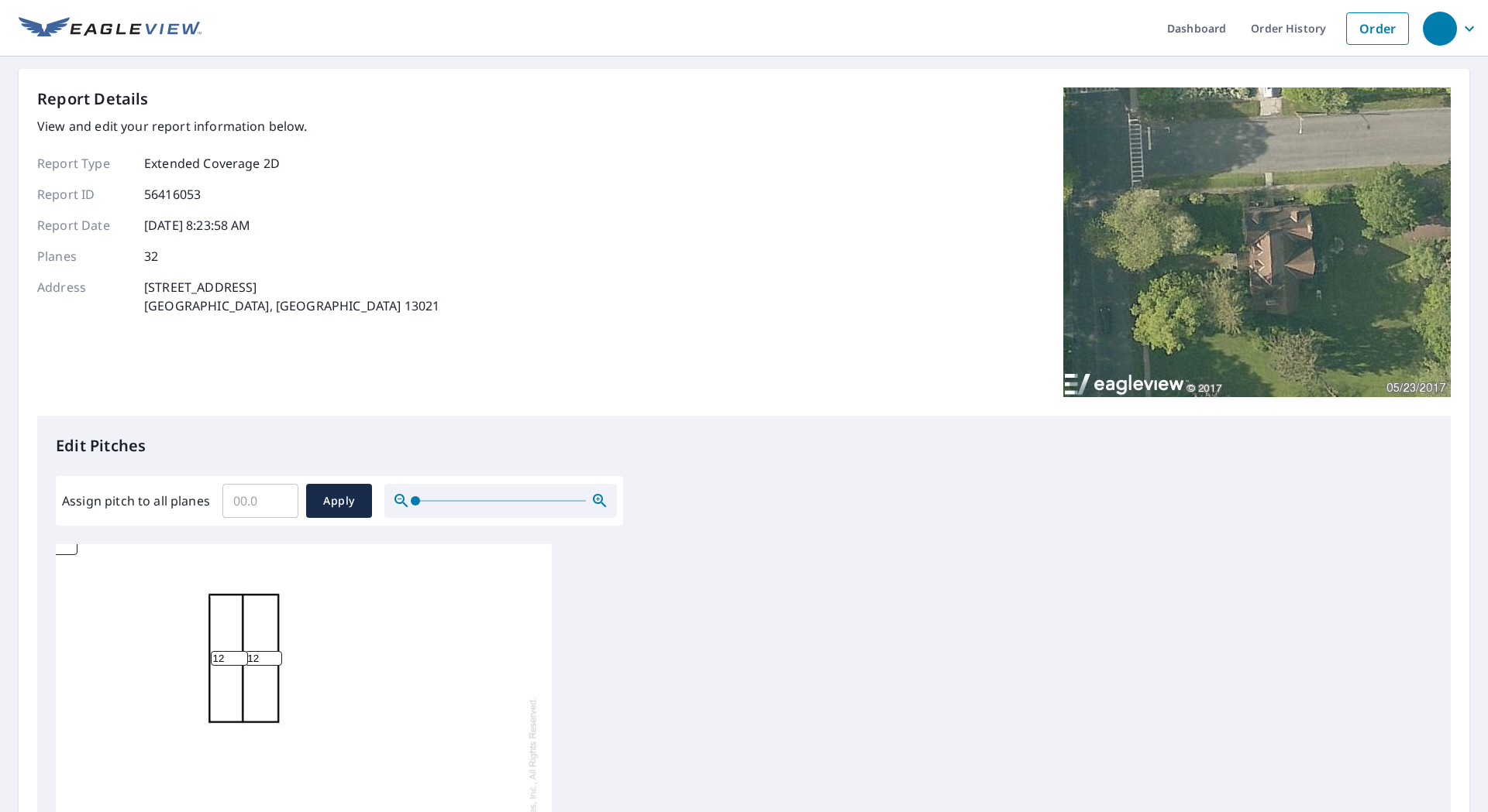
scroll to position [483, 0]
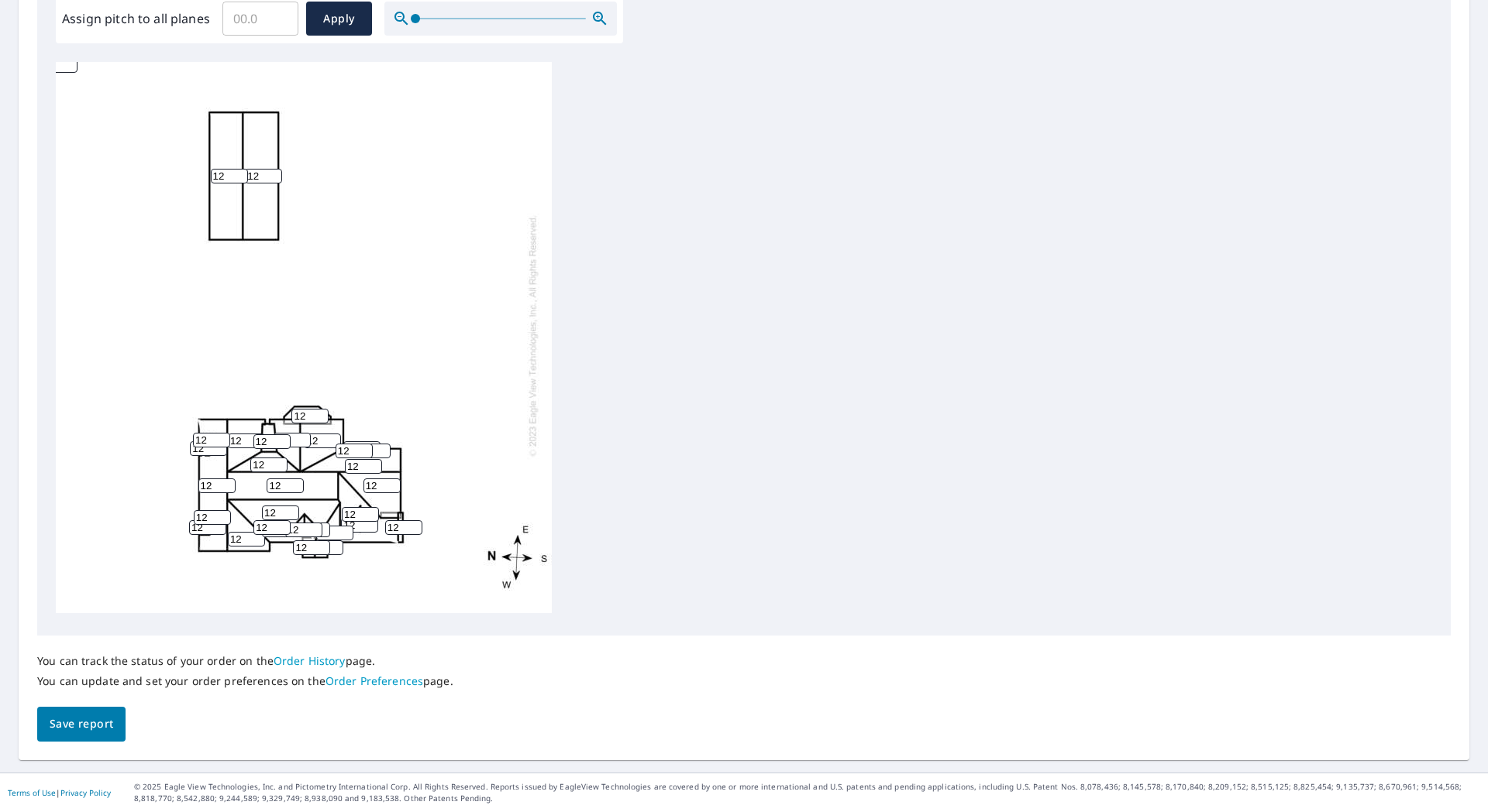
click at [82, 723] on span "Save report" at bounding box center [81, 724] width 63 height 19
